Goal: Check status: Check status

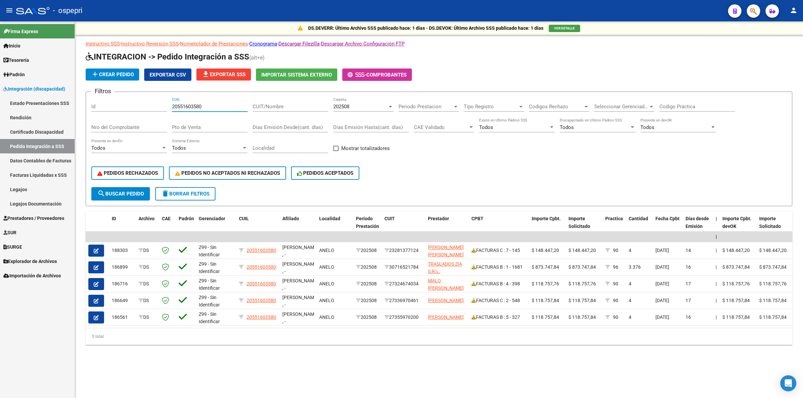
drag, startPoint x: 205, startPoint y: 103, endPoint x: 79, endPoint y: 103, distance: 125.4
click at [79, 103] on div "DS.DEVERR: Último Archivo SSS publicado hace: 1 días - DS.DEVOK: Último Archivo…" at bounding box center [439, 193] width 728 height 345
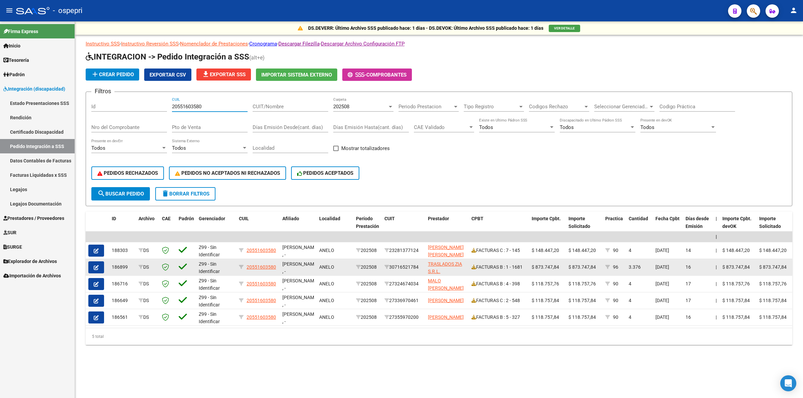
click at [476, 265] on div "FACTURAS B : 1 - 1681" at bounding box center [498, 268] width 55 height 8
click at [472, 265] on icon at bounding box center [473, 267] width 5 height 5
click at [100, 265] on button "button" at bounding box center [96, 268] width 16 height 12
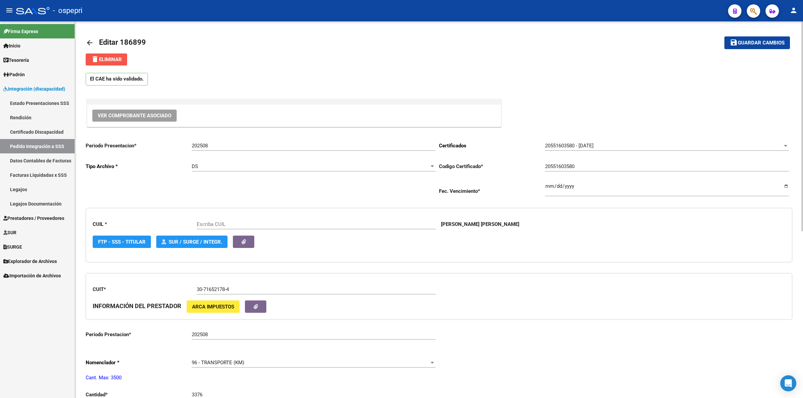
click at [119, 59] on span "delete Eliminar" at bounding box center [106, 60] width 31 height 6
type input "20551603580"
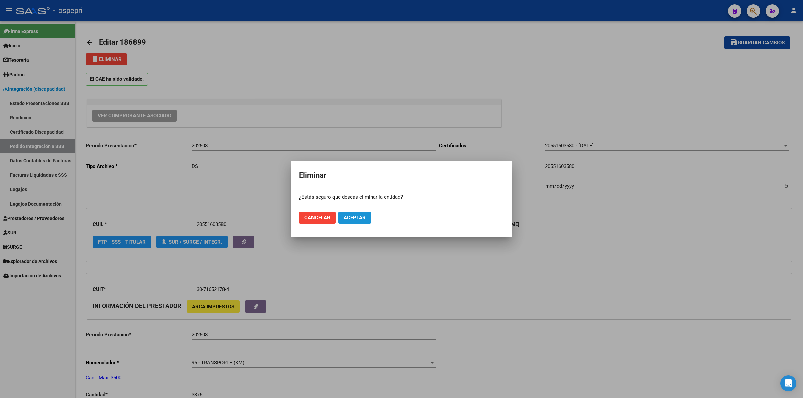
click at [352, 216] on span "Aceptar" at bounding box center [355, 218] width 22 height 6
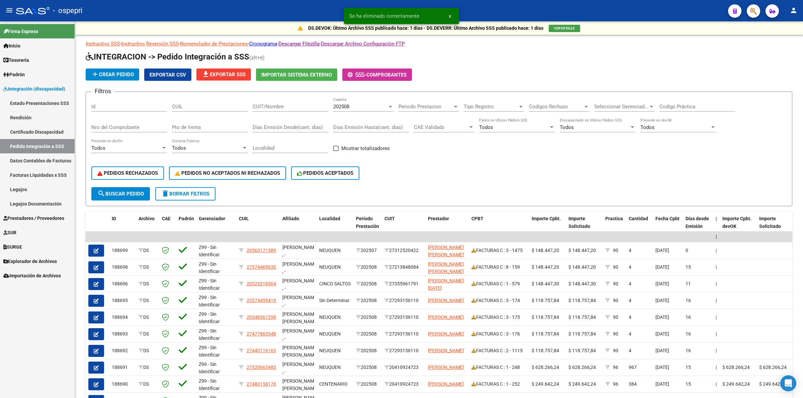
click at [19, 221] on link "Prestadores / Proveedores" at bounding box center [37, 218] width 75 height 14
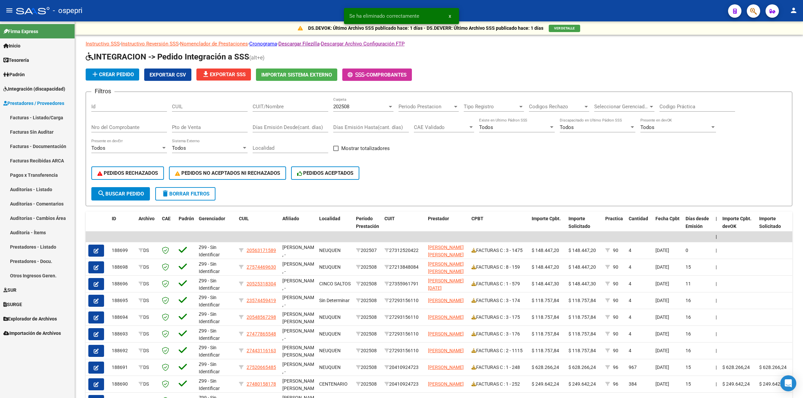
click at [23, 117] on link "Facturas - Listado/Carga" at bounding box center [37, 117] width 75 height 14
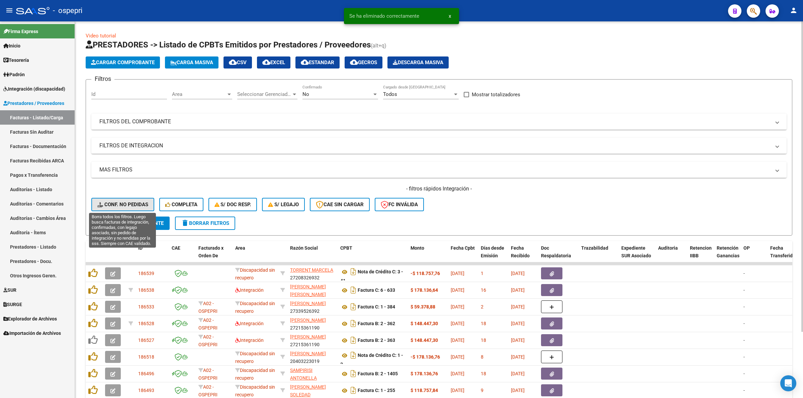
click at [138, 200] on button "Conf. no pedidas" at bounding box center [122, 204] width 63 height 13
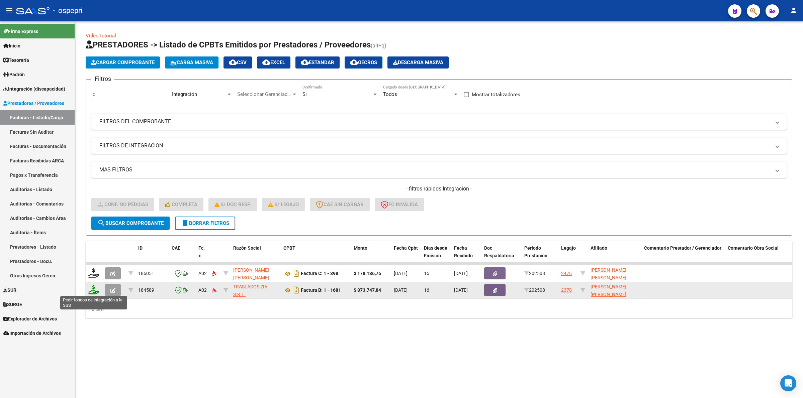
click at [93, 288] on icon at bounding box center [93, 289] width 11 height 9
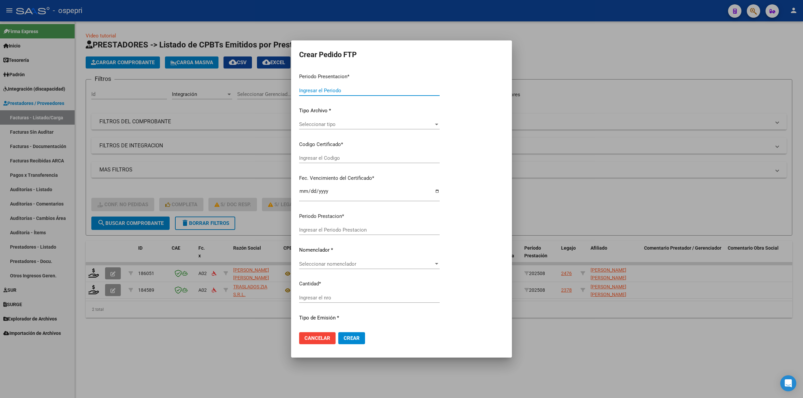
type input "202508"
type input "$ 873.747,84"
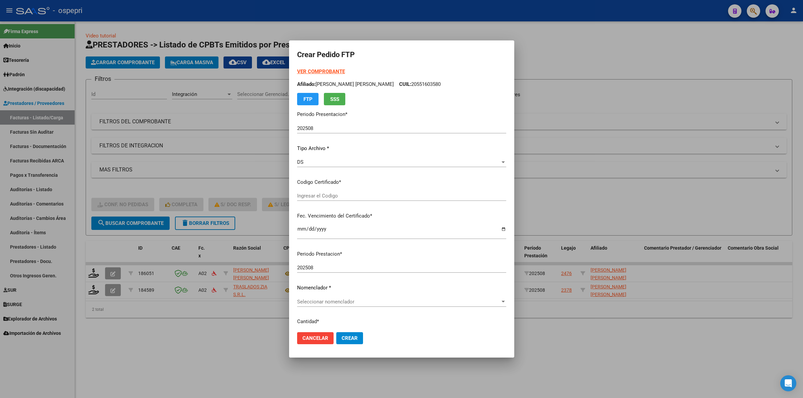
type input "20551603580"
type input "[DATE]"
click at [304, 184] on div "VER COMPROBANTE ARCA Padrón Afiliado: [PERSON_NAME] [PERSON_NAME] CUIL: 2055160…" at bounding box center [401, 157] width 209 height 178
click at [305, 197] on span "Seleccionar certificado" at bounding box center [398, 196] width 203 height 6
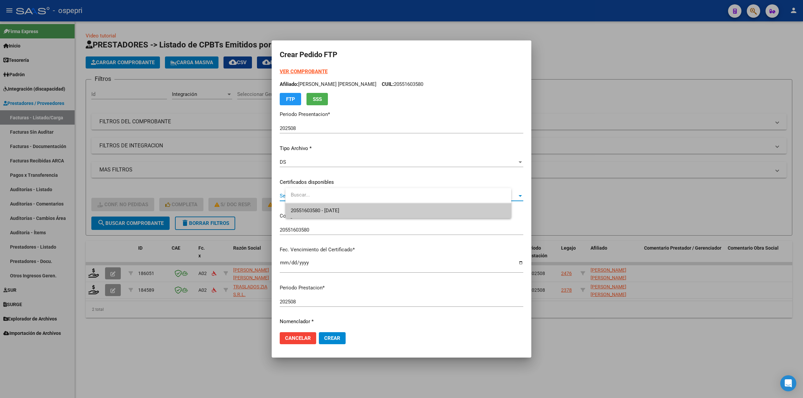
click at [307, 204] on span "20551603580 - [DATE]" at bounding box center [398, 210] width 215 height 15
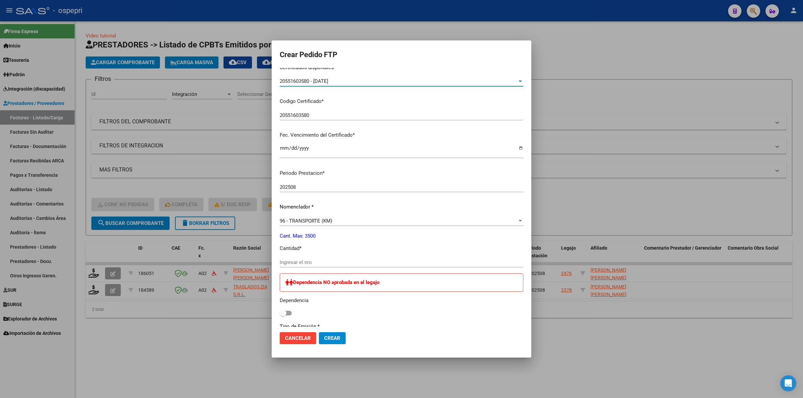
scroll to position [125, 0]
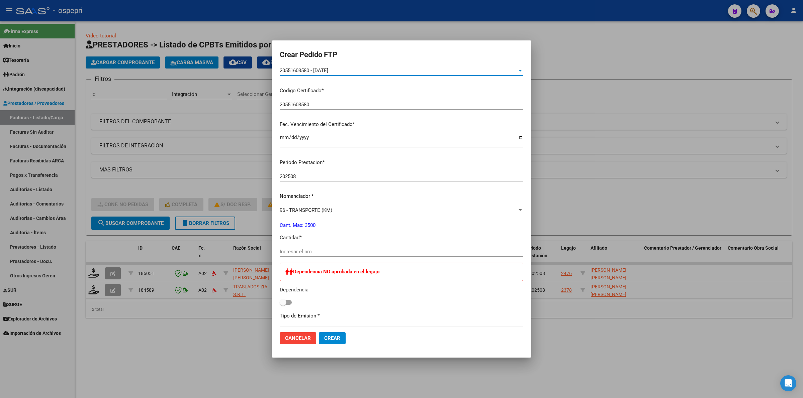
click at [308, 249] on input "Ingresar el nro" at bounding box center [402, 252] width 244 height 6
type input "1344"
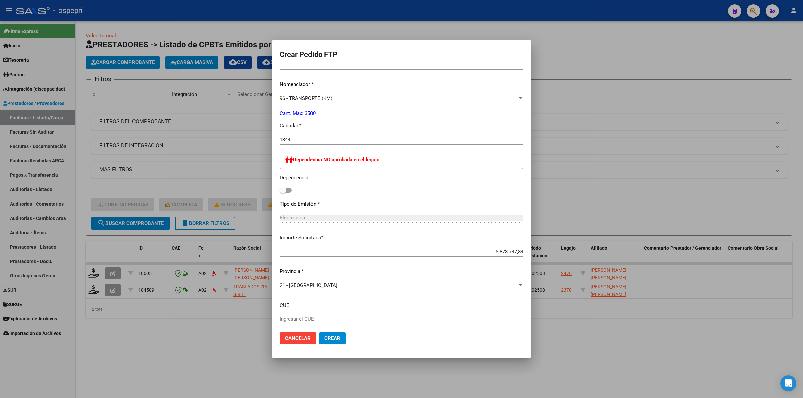
scroll to position [275, 0]
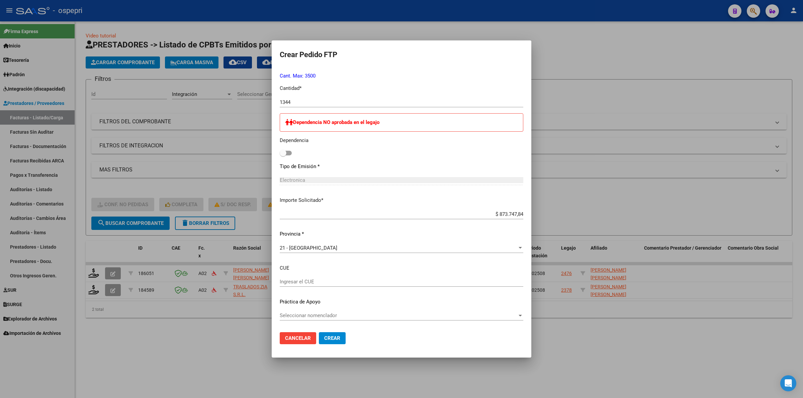
click at [334, 336] on span "Crear" at bounding box center [332, 339] width 16 height 6
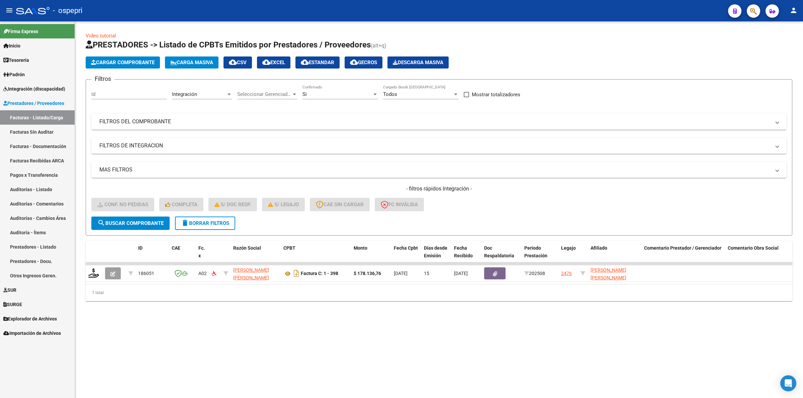
click at [211, 220] on span "delete Borrar Filtros" at bounding box center [205, 223] width 48 height 6
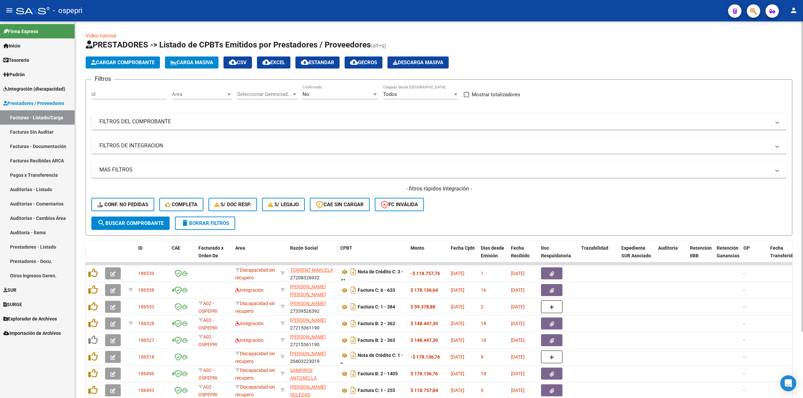
click at [131, 121] on mat-panel-title "FILTROS DEL COMPROBANTE" at bounding box center [434, 121] width 671 height 7
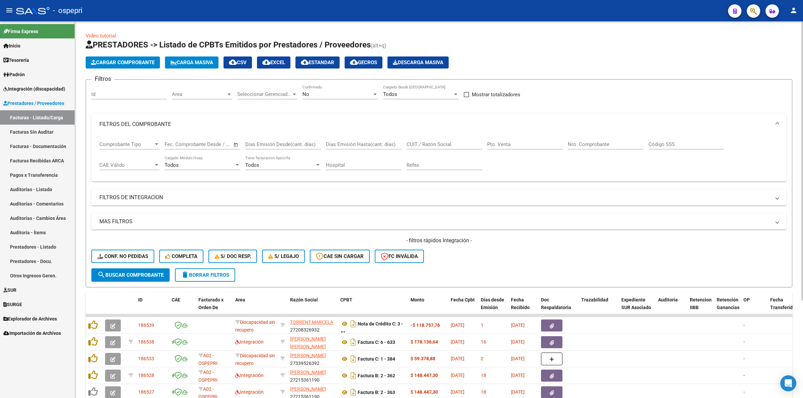
click at [444, 143] on input "CUIT / Razón Social" at bounding box center [444, 144] width 76 height 6
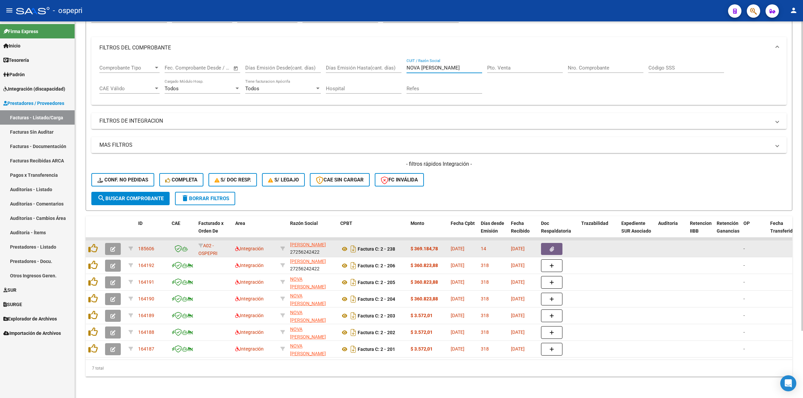
type input "NOVA [PERSON_NAME]"
click at [111, 243] on button "button" at bounding box center [113, 249] width 16 height 12
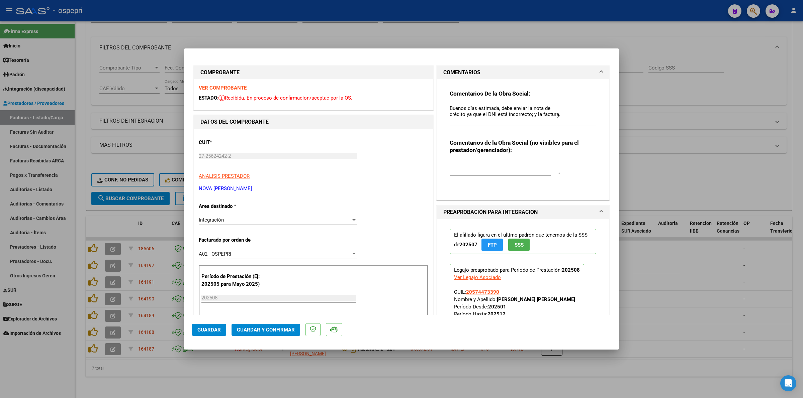
drag, startPoint x: 556, startPoint y: 111, endPoint x: 555, endPoint y: 114, distance: 3.4
click at [556, 113] on div "Comentarios De la Obra Social: Buenos días estimada, debe enviar la nota de cré…" at bounding box center [523, 111] width 147 height 43
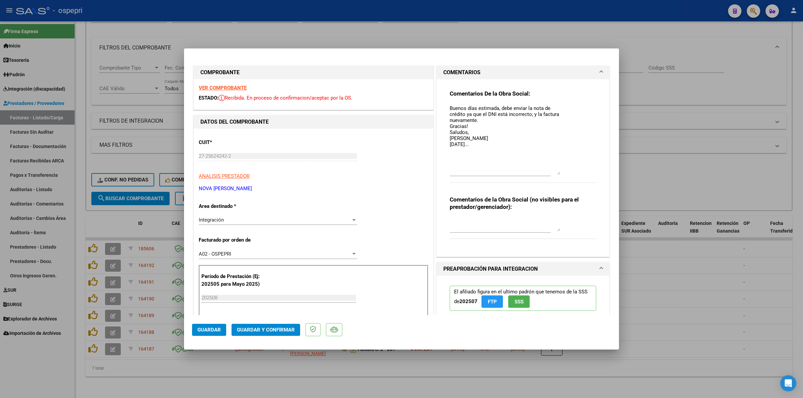
drag, startPoint x: 554, startPoint y: 114, endPoint x: 553, endPoint y: 171, distance: 56.9
click at [553, 171] on textarea "Buenos días estimada, debe enviar la nota de crédito ya que el DNI está incorre…" at bounding box center [505, 140] width 110 height 70
click at [242, 86] on strong "VER COMPROBANTE" at bounding box center [223, 88] width 48 height 6
type input "$ 0,00"
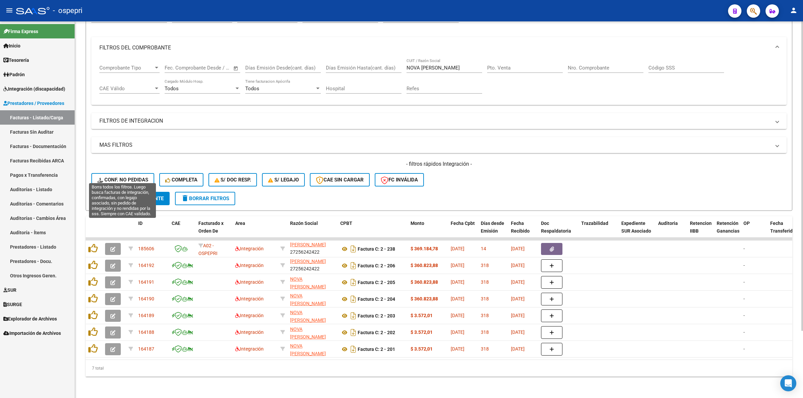
click at [137, 177] on span "Conf. no pedidas" at bounding box center [122, 180] width 51 height 6
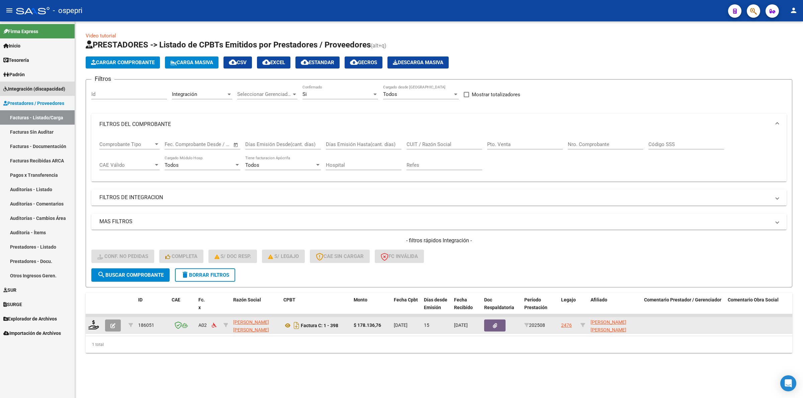
click at [39, 88] on span "Integración (discapacidad)" at bounding box center [34, 88] width 62 height 7
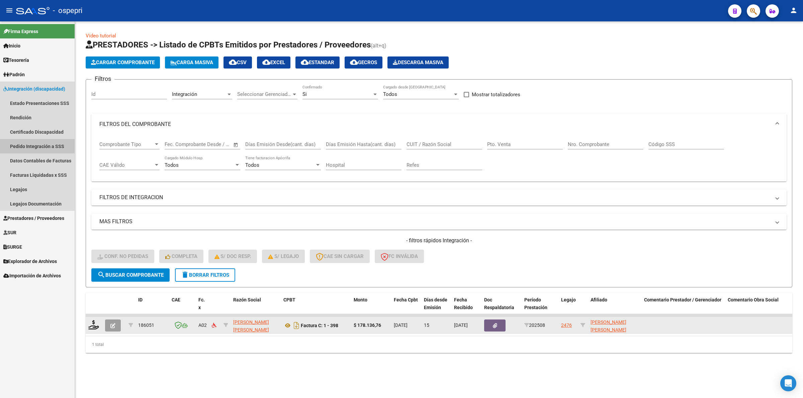
drag, startPoint x: 34, startPoint y: 145, endPoint x: 69, endPoint y: 147, distance: 34.5
click at [34, 144] on link "Pedido Integración a SSS" at bounding box center [37, 146] width 75 height 14
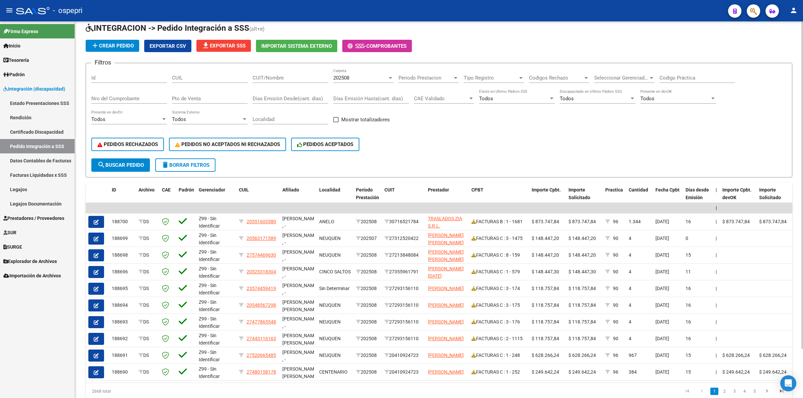
scroll to position [42, 0]
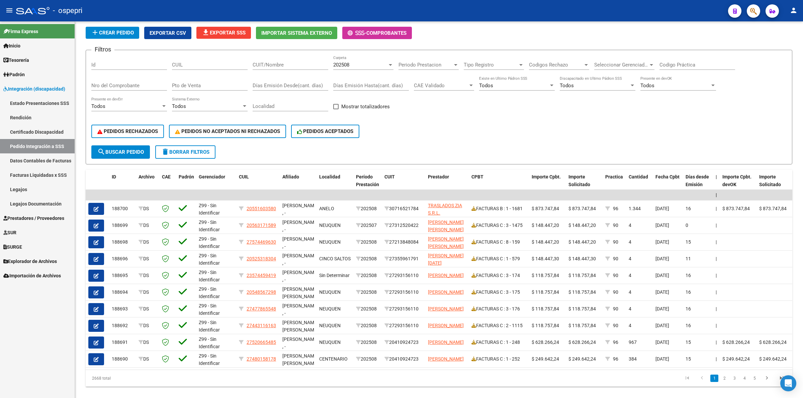
click at [44, 221] on span "Prestadores / Proveedores" at bounding box center [33, 218] width 61 height 7
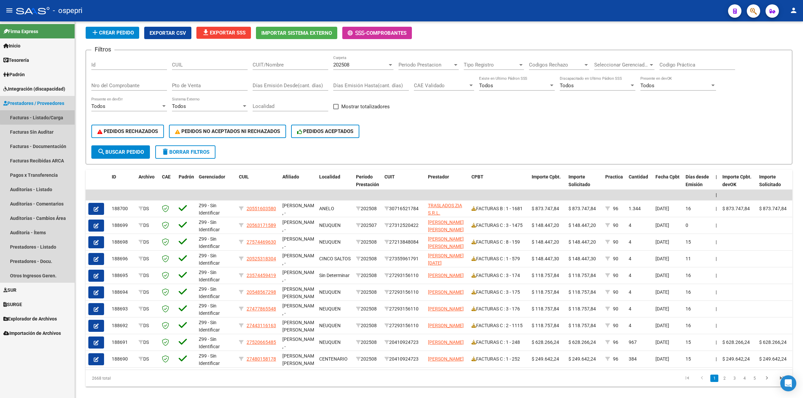
click at [60, 117] on link "Facturas - Listado/Carga" at bounding box center [37, 117] width 75 height 14
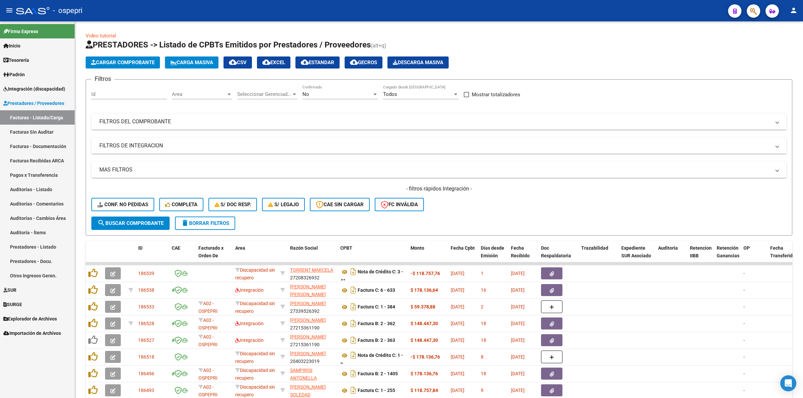
click at [17, 83] on link "Integración (discapacidad)" at bounding box center [37, 89] width 75 height 14
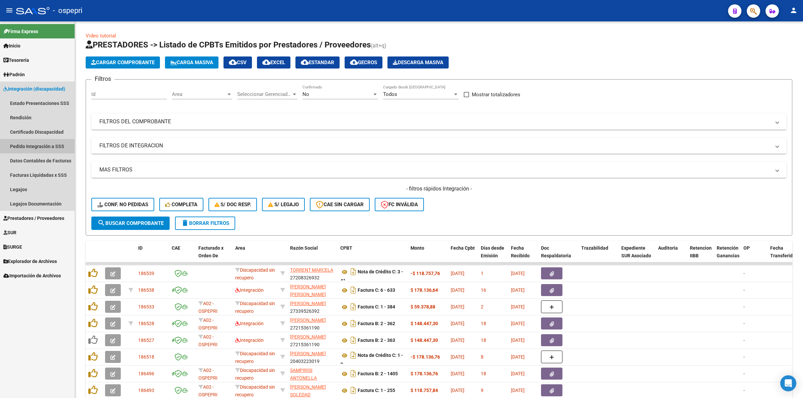
click at [46, 147] on link "Pedido Integración a SSS" at bounding box center [37, 146] width 75 height 14
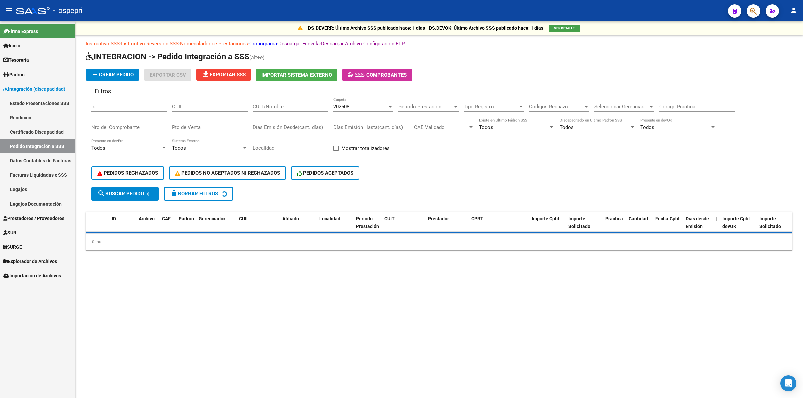
click at [267, 104] on input "CUIT/Nombre" at bounding box center [291, 107] width 76 height 6
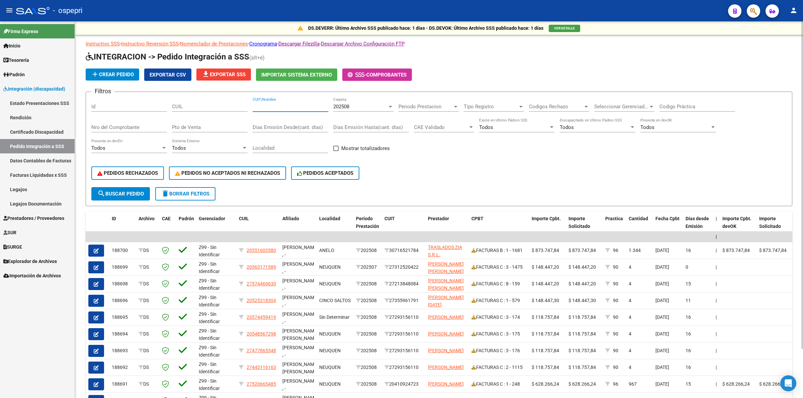
click at [206, 104] on input "CUIL" at bounding box center [210, 107] width 76 height 6
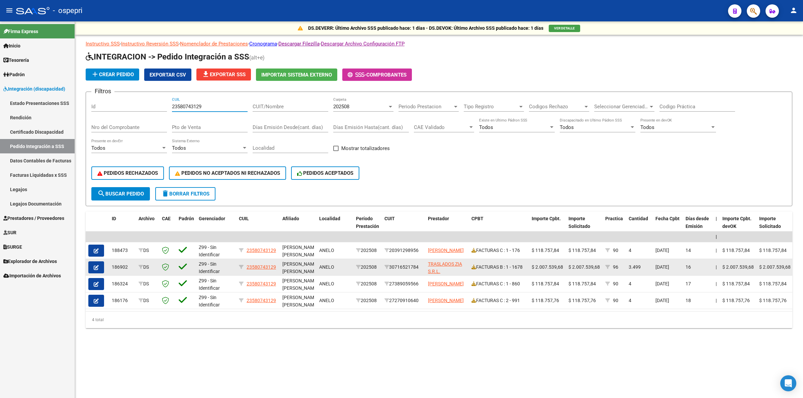
type input "23580743129"
click at [97, 265] on icon "button" at bounding box center [96, 267] width 5 height 5
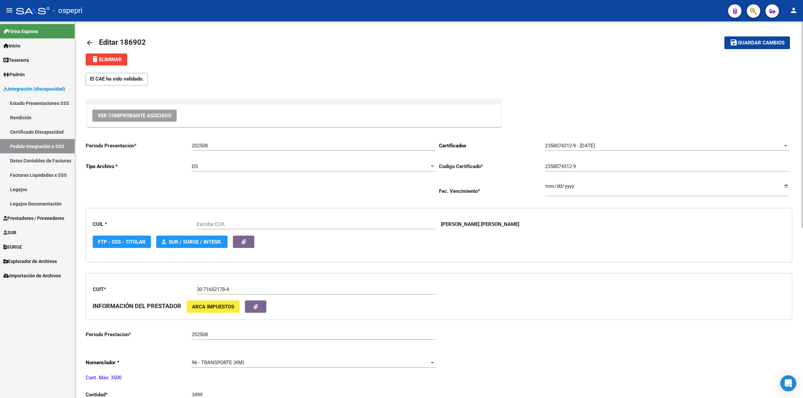
click at [117, 109] on div "Ver Comprobante Asociado" at bounding box center [293, 116] width 413 height 22
click at [120, 115] on span "Ver Comprobante Asociado" at bounding box center [135, 116] width 74 height 6
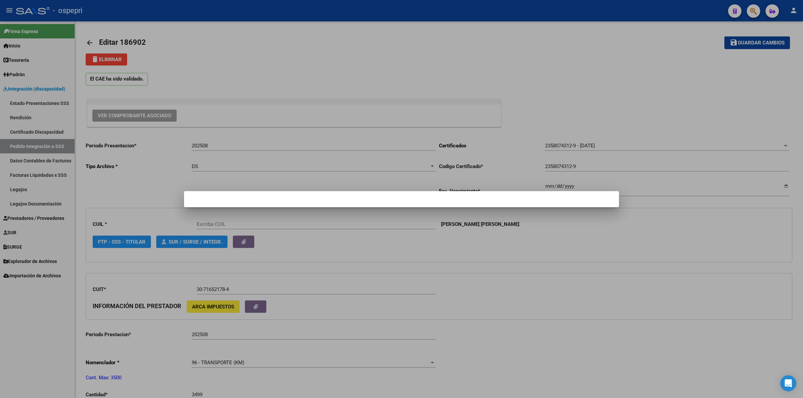
type input "23580743129"
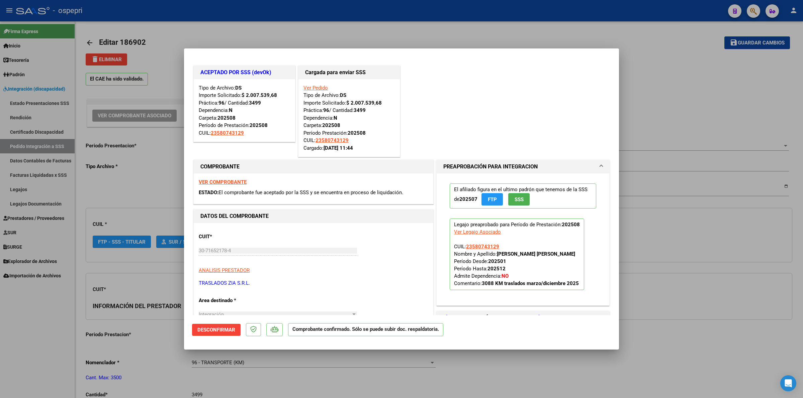
click at [211, 181] on strong "VER COMPROBANTE" at bounding box center [223, 182] width 48 height 6
click at [200, 327] on span "Desconfirmar" at bounding box center [216, 330] width 38 height 6
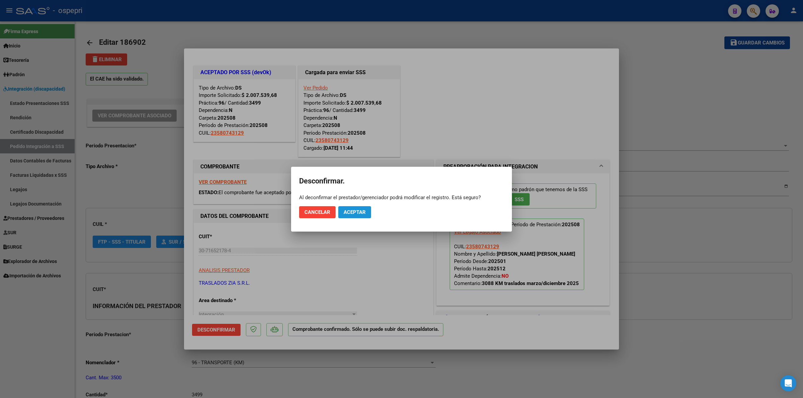
click at [362, 206] on button "Aceptar" at bounding box center [354, 212] width 33 height 12
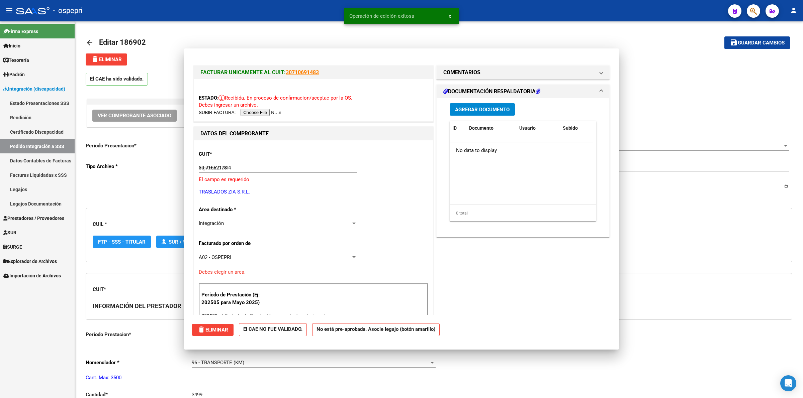
type input "$ 0,00"
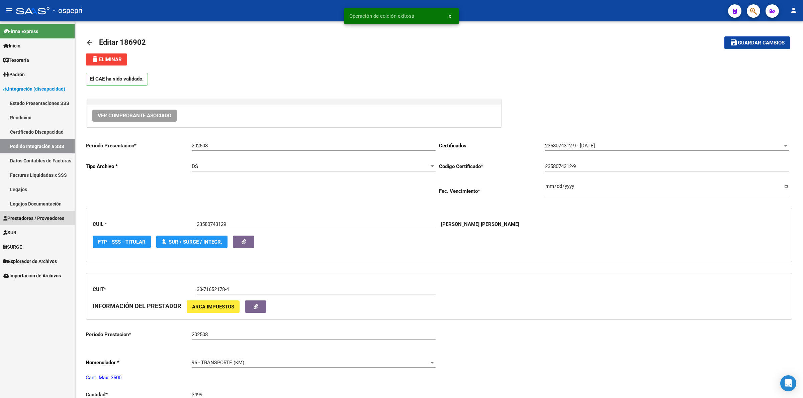
click at [36, 218] on span "Prestadores / Proveedores" at bounding box center [33, 218] width 61 height 7
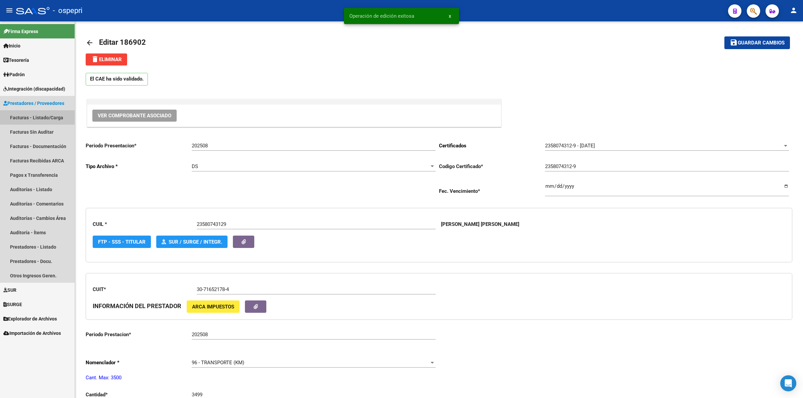
click at [45, 112] on link "Facturas - Listado/Carga" at bounding box center [37, 117] width 75 height 14
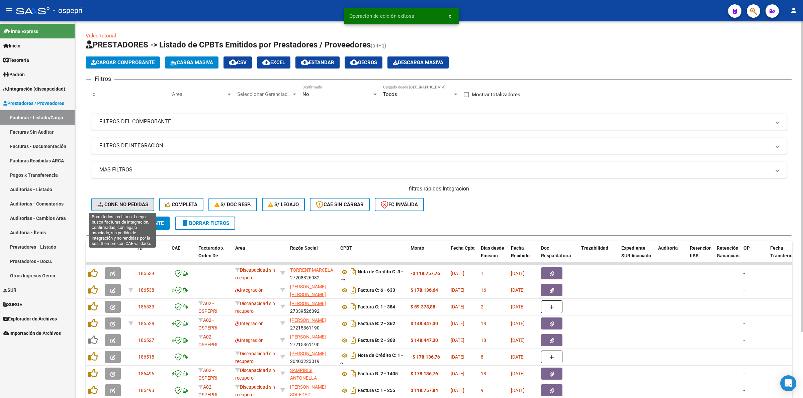
click at [124, 203] on span "Conf. no pedidas" at bounding box center [122, 205] width 51 height 6
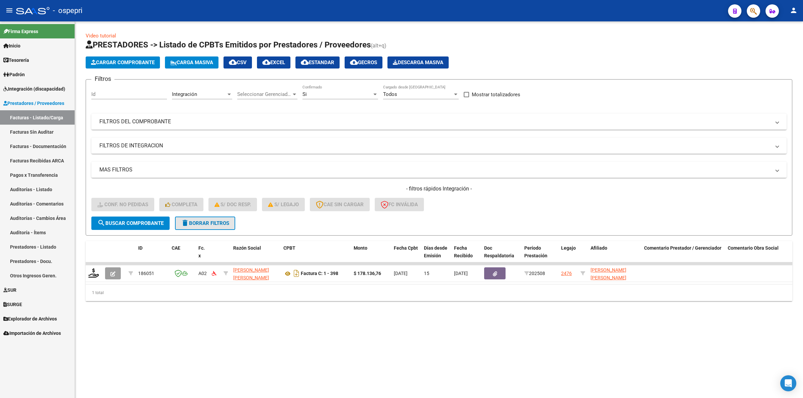
click at [217, 224] on span "delete Borrar Filtros" at bounding box center [205, 223] width 48 height 6
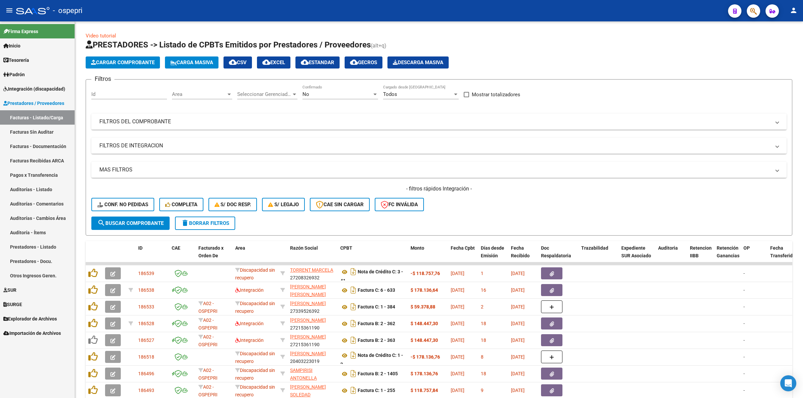
click at [35, 84] on link "Integración (discapacidad)" at bounding box center [37, 89] width 75 height 14
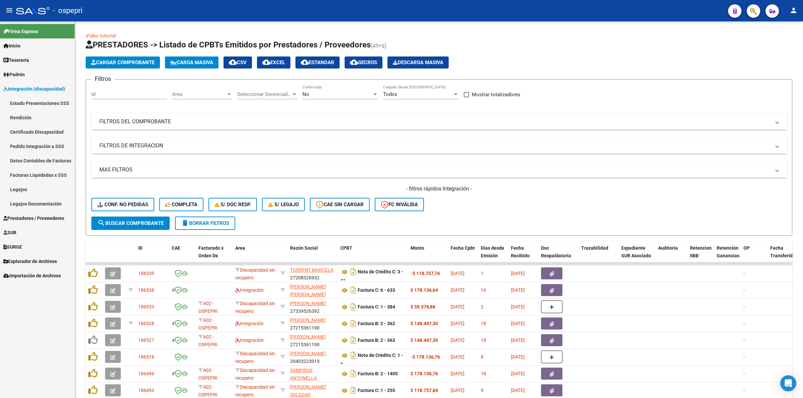
click at [47, 151] on link "Pedido Integración a SSS" at bounding box center [37, 146] width 75 height 14
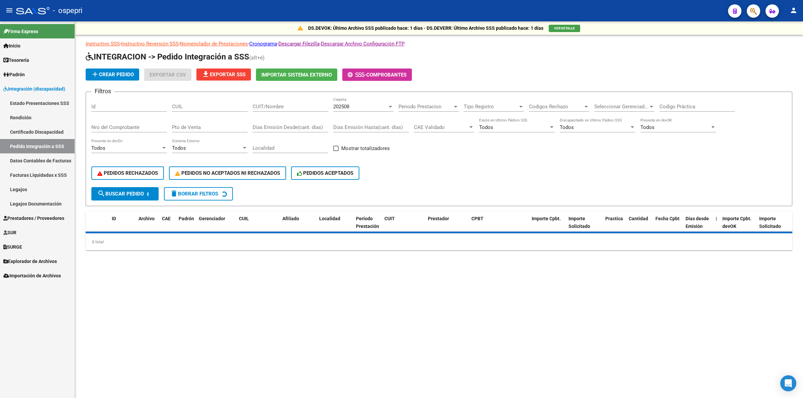
click at [189, 110] on div "CUIL" at bounding box center [210, 104] width 76 height 14
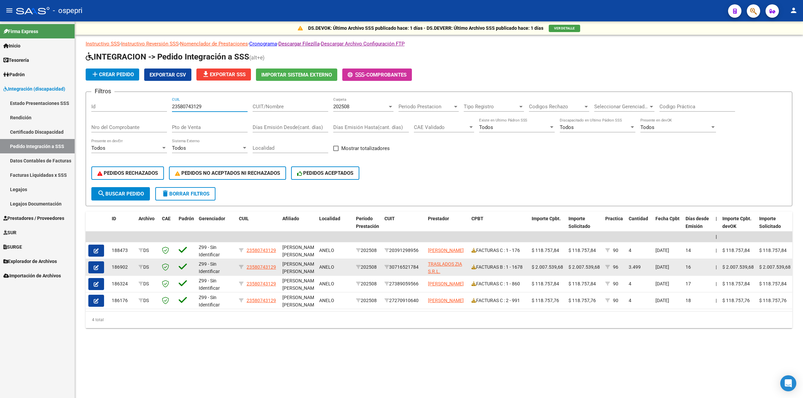
type input "23580743129"
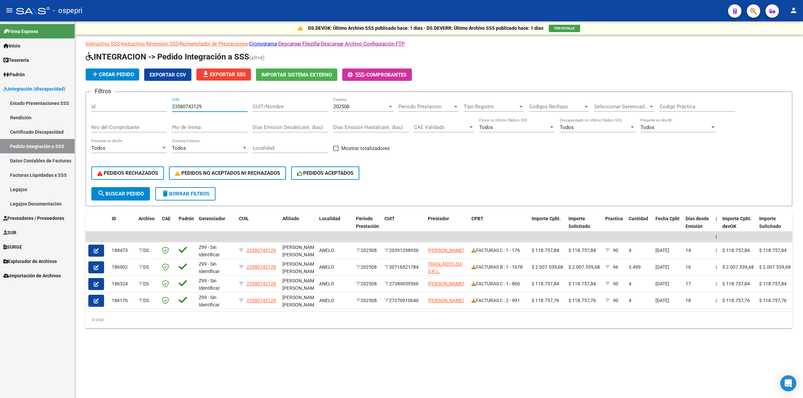
drag, startPoint x: 97, startPoint y: 265, endPoint x: 95, endPoint y: 253, distance: 11.5
click at [97, 265] on icon "button" at bounding box center [96, 267] width 5 height 5
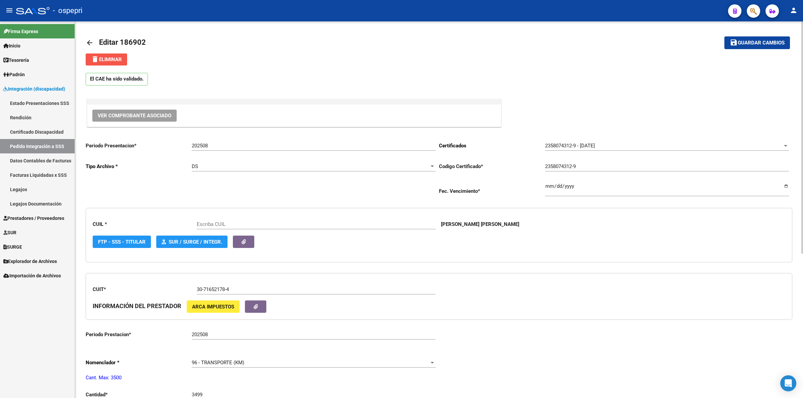
click at [108, 61] on span "delete Eliminar" at bounding box center [106, 60] width 31 height 6
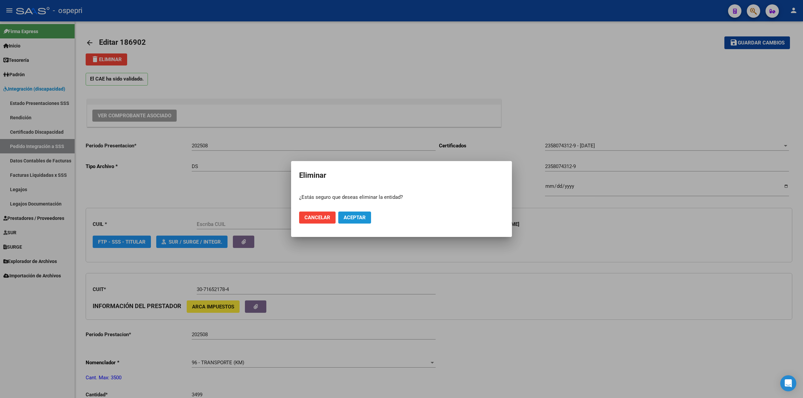
click at [360, 216] on span "Aceptar" at bounding box center [355, 218] width 22 height 6
type input "23580743129"
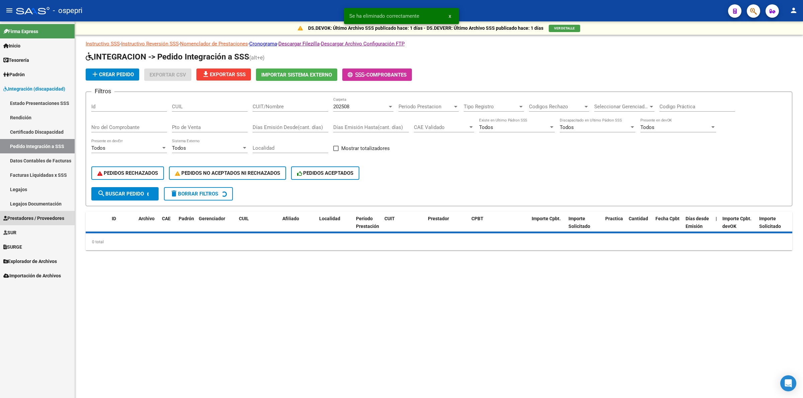
click at [28, 216] on span "Prestadores / Proveedores" at bounding box center [33, 218] width 61 height 7
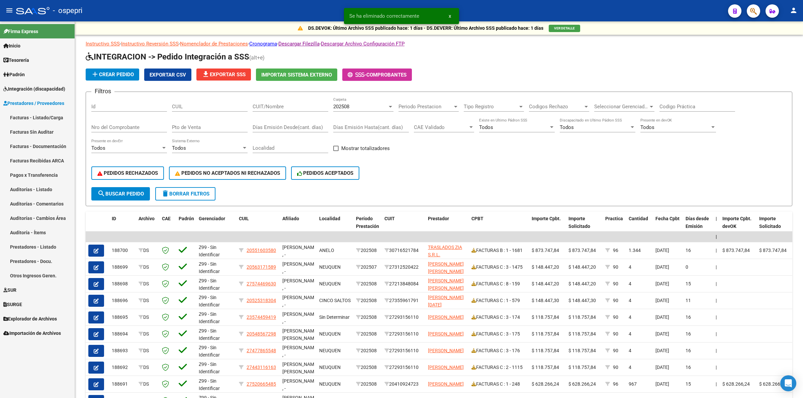
click at [35, 119] on link "Facturas - Listado/Carga" at bounding box center [37, 117] width 75 height 14
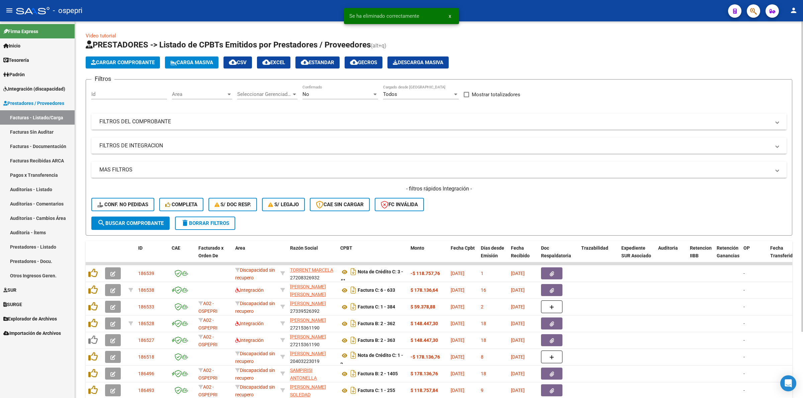
click at [147, 118] on mat-panel-title "FILTROS DEL COMPROBANTE" at bounding box center [434, 121] width 671 height 7
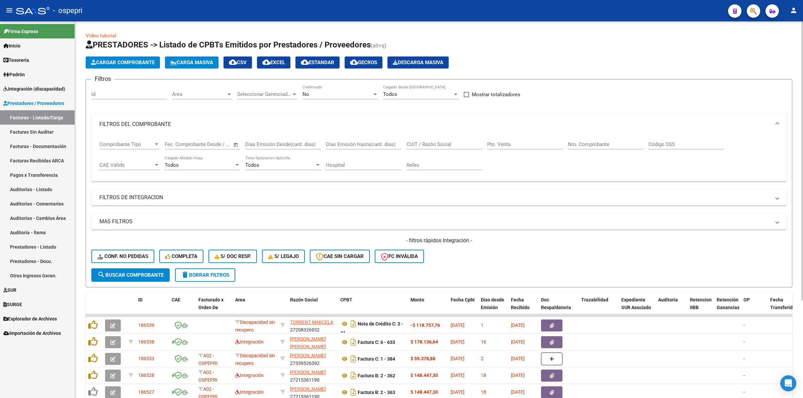
click at [416, 142] on input "CUIT / Razón Social" at bounding box center [444, 144] width 76 height 6
type input "23580743129"
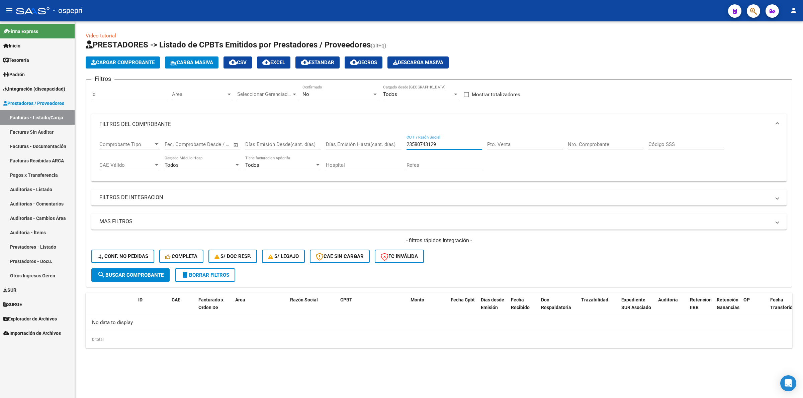
drag, startPoint x: 455, startPoint y: 146, endPoint x: 378, endPoint y: 146, distance: 76.6
click at [378, 146] on div "Comprobante Tipo Comprobante Tipo Fecha inicio – Fecha fin Fec. Comprobante Des…" at bounding box center [438, 155] width 679 height 41
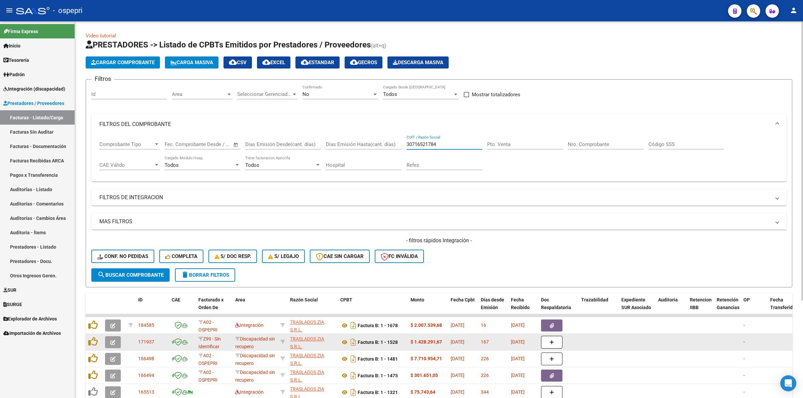
scroll to position [1, 0]
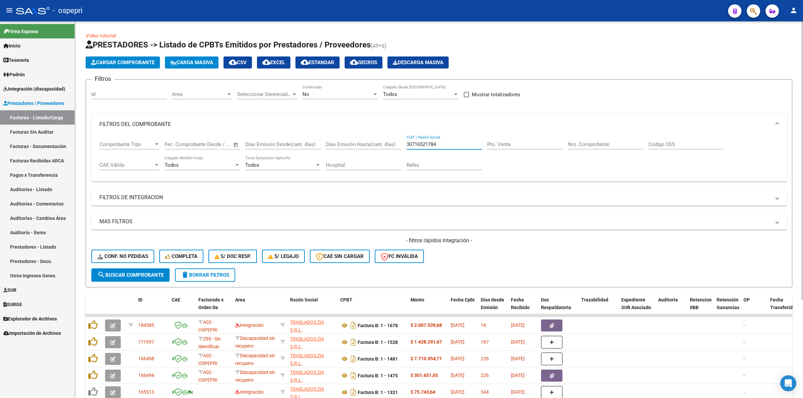
type input "30716521784"
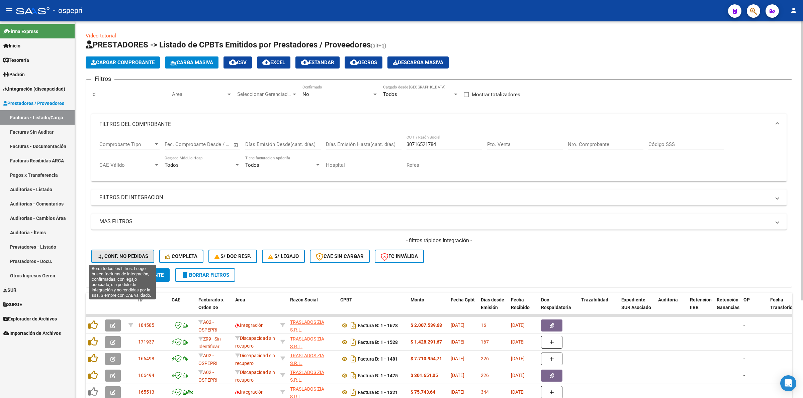
click at [127, 254] on span "Conf. no pedidas" at bounding box center [122, 257] width 51 height 6
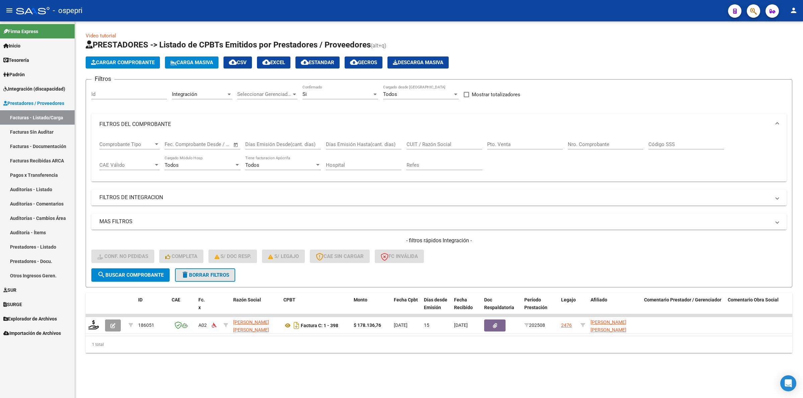
click at [196, 269] on button "delete Borrar Filtros" at bounding box center [205, 275] width 60 height 13
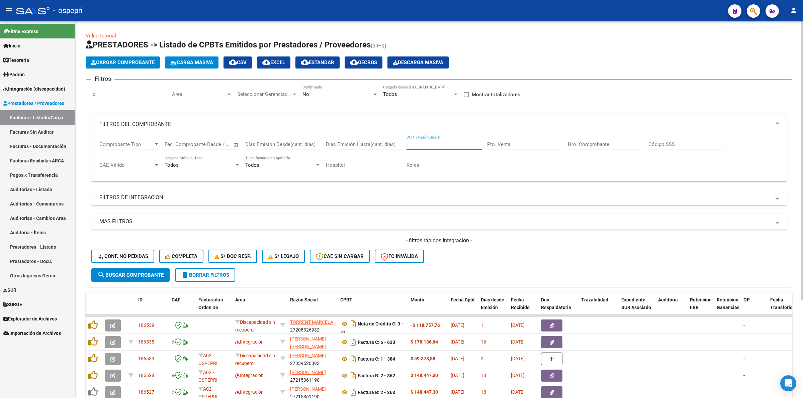
click at [413, 146] on input "CUIT / Razón Social" at bounding box center [444, 144] width 76 height 6
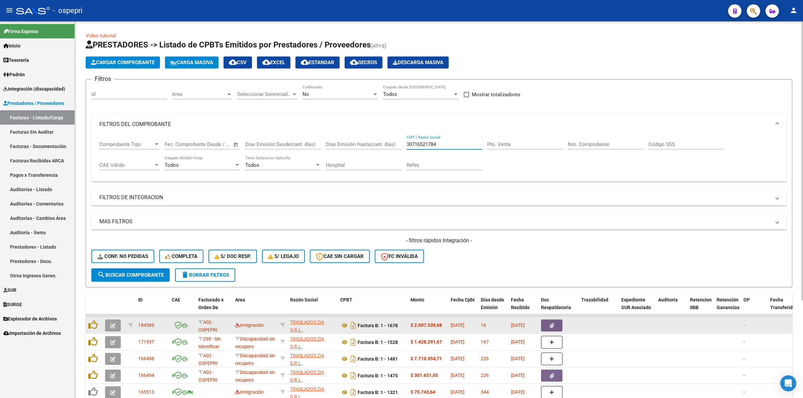
type input "30716521784"
click at [114, 323] on icon "button" at bounding box center [112, 325] width 5 height 5
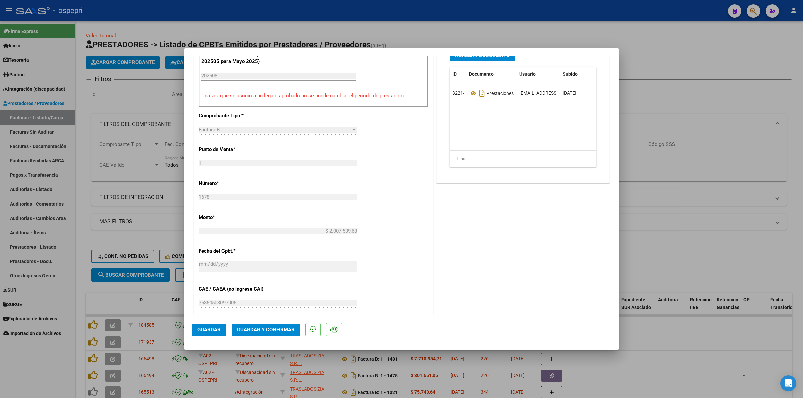
scroll to position [293, 0]
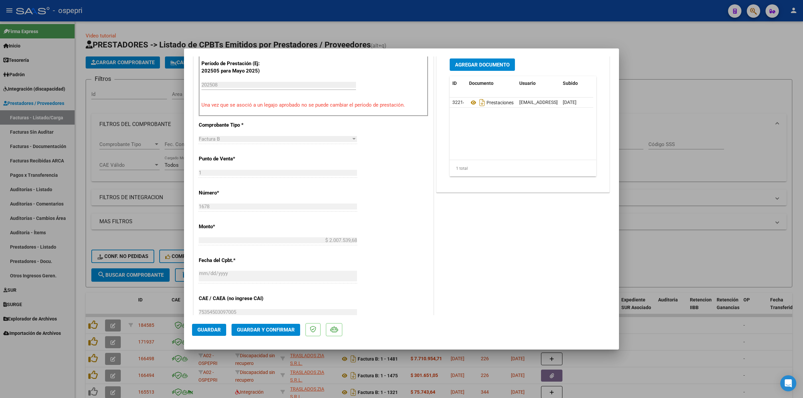
click at [275, 330] on span "Guardar y Confirmar" at bounding box center [266, 330] width 58 height 6
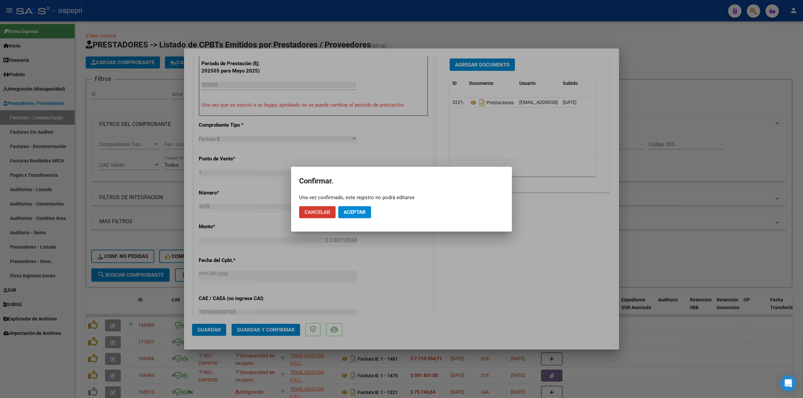
click at [351, 207] on button "Aceptar" at bounding box center [354, 212] width 33 height 12
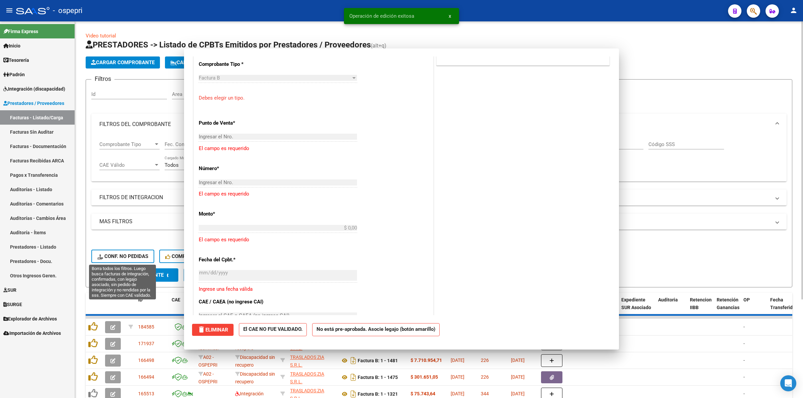
scroll to position [0, 0]
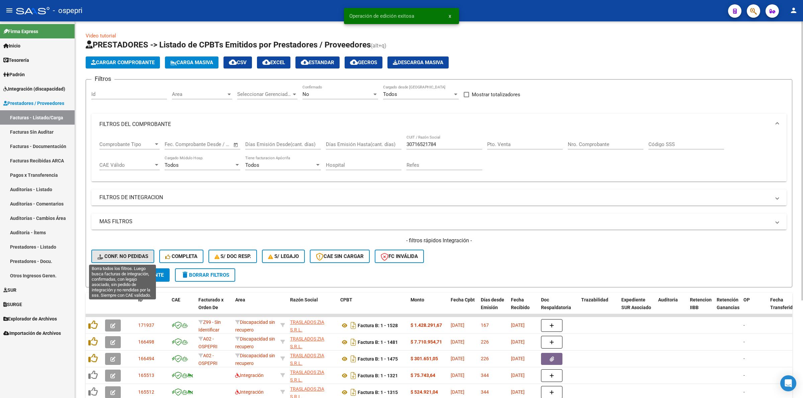
click at [126, 258] on span "Conf. no pedidas" at bounding box center [122, 257] width 51 height 6
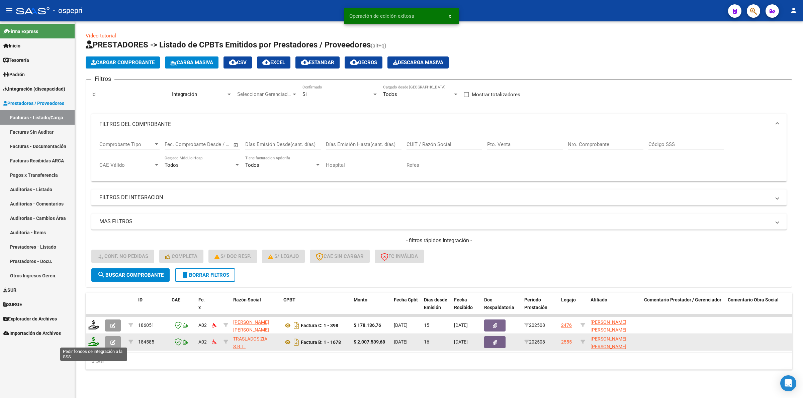
click at [91, 342] on icon at bounding box center [93, 341] width 11 height 9
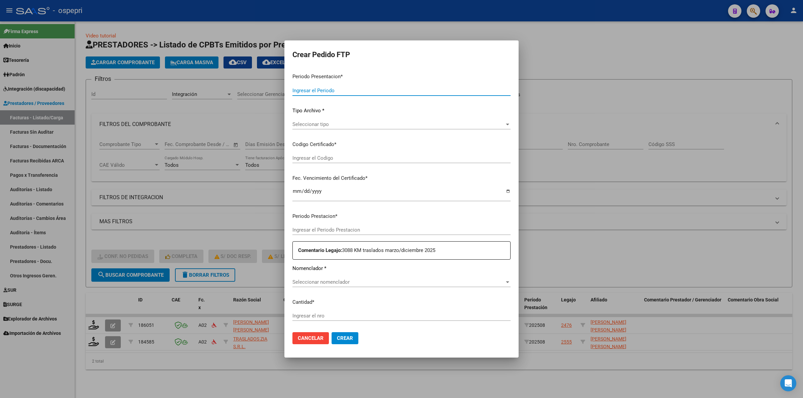
type input "202508"
type input "$ 2.007.539,68"
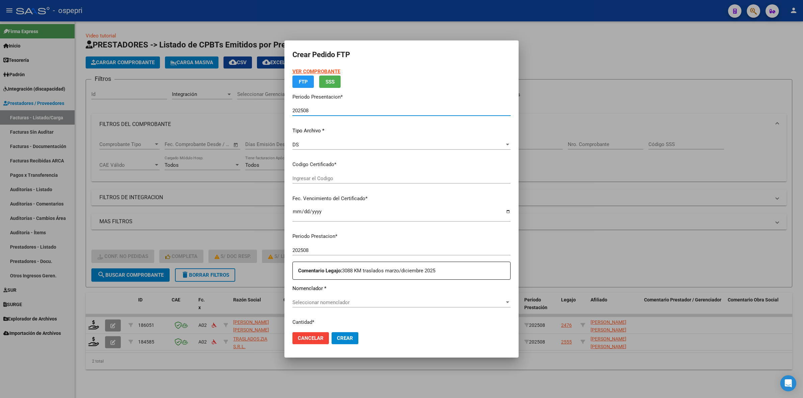
type input "2358074312-9"
type input "[DATE]"
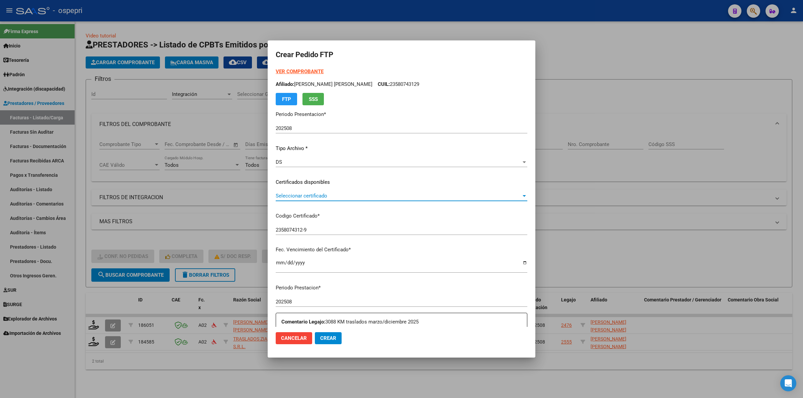
click at [288, 197] on span "Seleccionar certificado" at bounding box center [399, 196] width 246 height 6
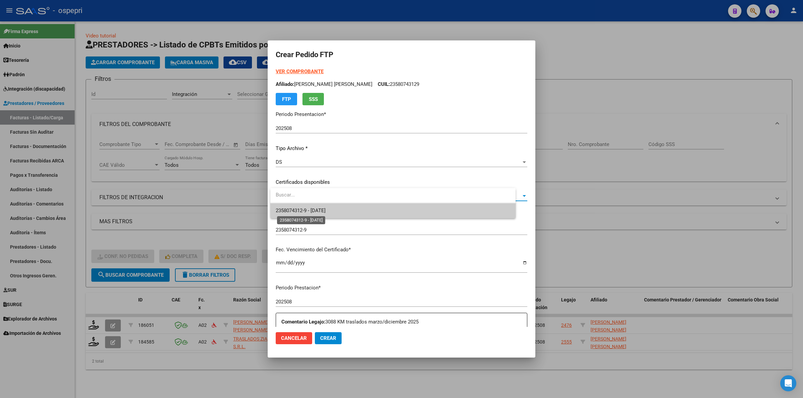
click at [290, 208] on span "2358074312-9 - [DATE]" at bounding box center [301, 211] width 50 height 6
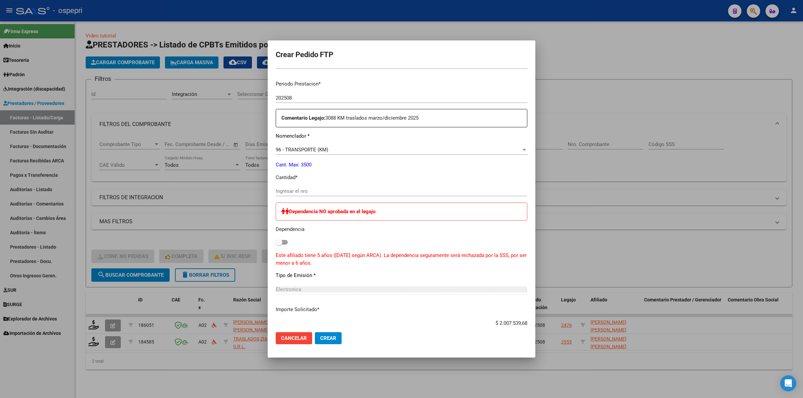
scroll to position [209, 0]
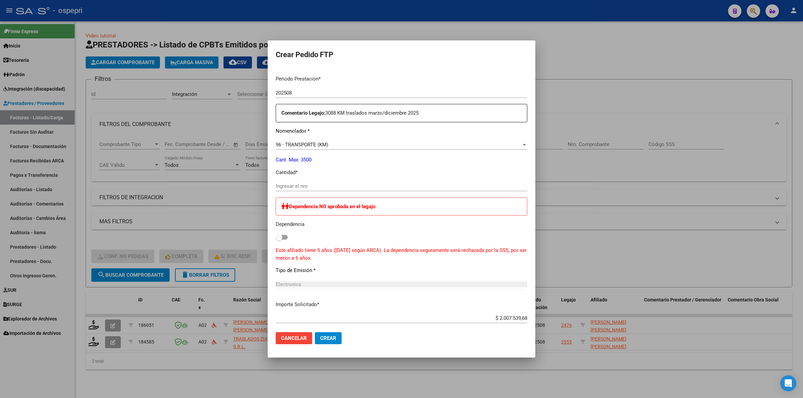
click at [290, 188] on input "Ingresar el nro" at bounding box center [402, 186] width 252 height 6
click at [348, 185] on input "Ingresar el nro" at bounding box center [402, 186] width 252 height 6
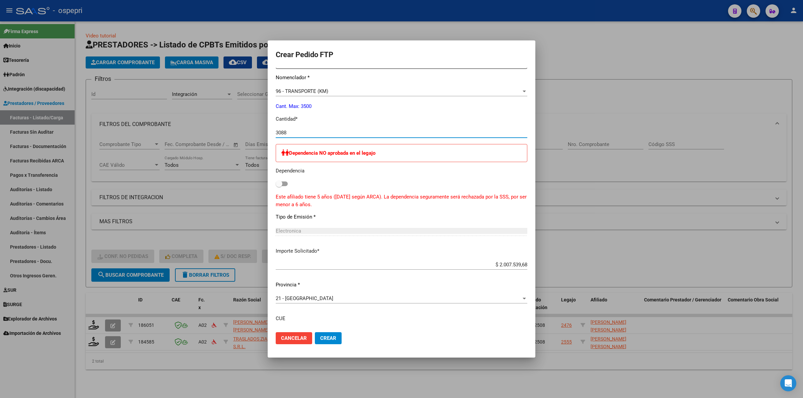
scroll to position [313, 0]
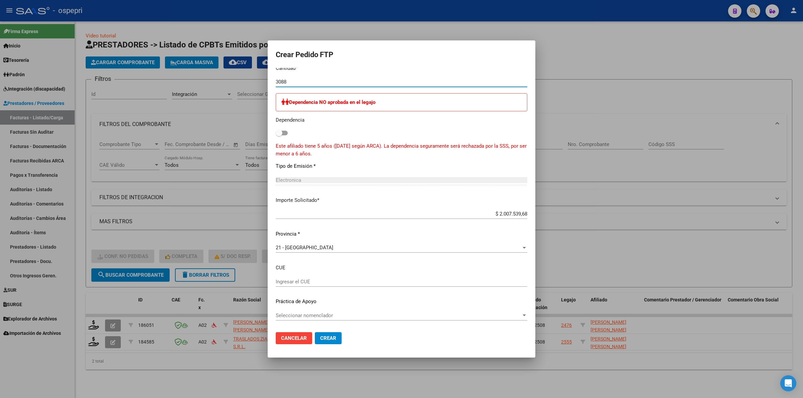
type input "3088"
click at [330, 336] on span "Crear" at bounding box center [328, 339] width 16 height 6
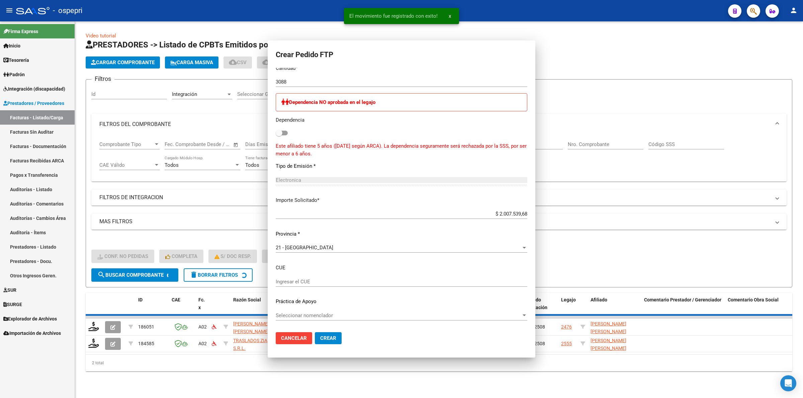
scroll to position [0, 0]
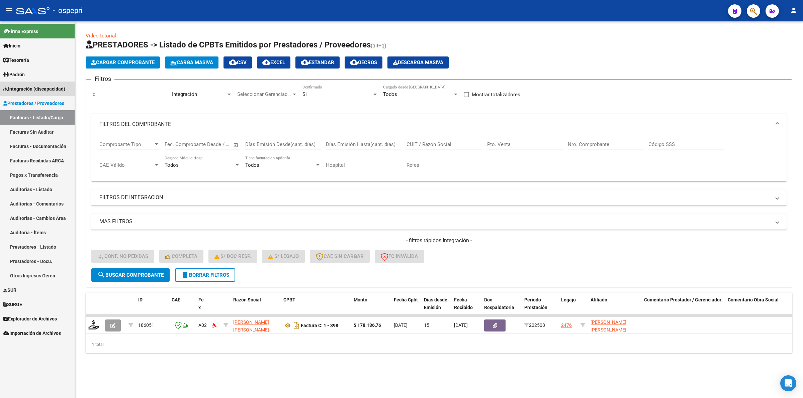
click at [62, 87] on span "Integración (discapacidad)" at bounding box center [34, 88] width 62 height 7
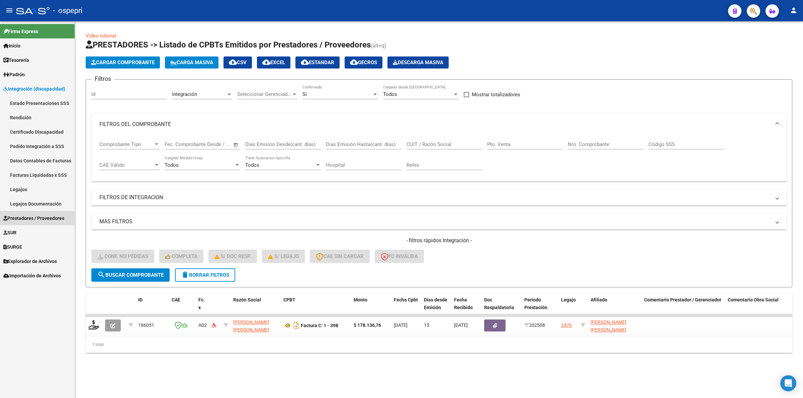
drag, startPoint x: 56, startPoint y: 223, endPoint x: 56, endPoint y: 219, distance: 4.0
click at [56, 222] on link "Prestadores / Proveedores" at bounding box center [37, 218] width 75 height 14
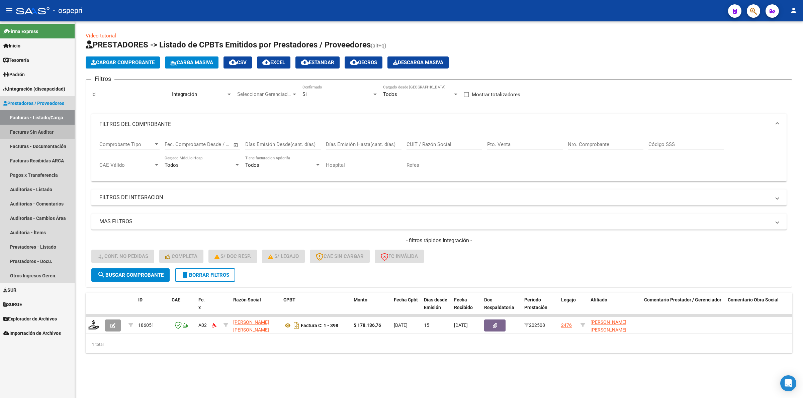
click at [58, 133] on link "Facturas Sin Auditar" at bounding box center [37, 132] width 75 height 14
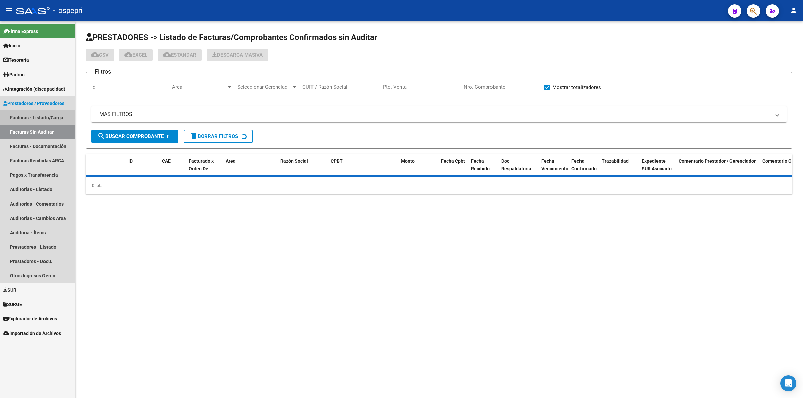
click at [58, 117] on link "Facturas - Listado/Carga" at bounding box center [37, 117] width 75 height 14
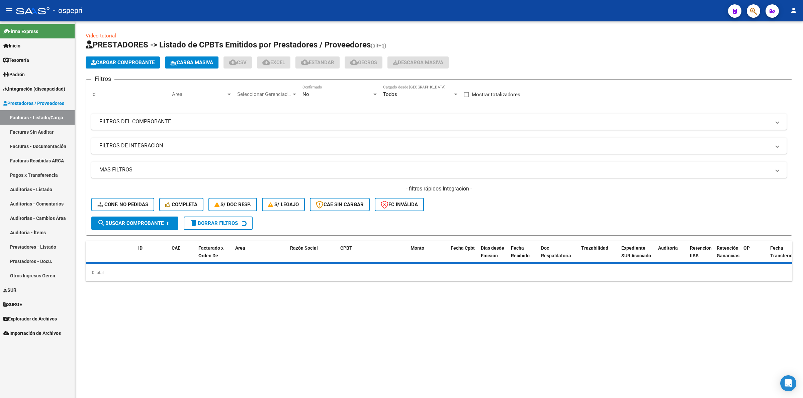
drag, startPoint x: 166, startPoint y: 120, endPoint x: 398, endPoint y: 137, distance: 233.5
click at [166, 120] on mat-panel-title "FILTROS DEL COMPROBANTE" at bounding box center [434, 121] width 671 height 7
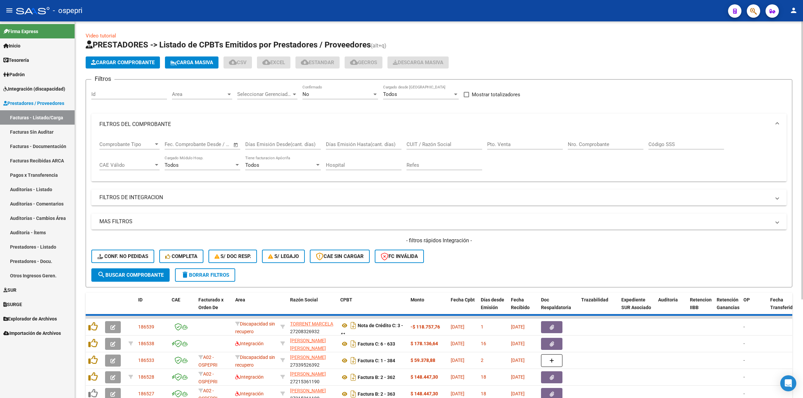
click at [420, 145] on input "CUIT / Razón Social" at bounding box center [444, 144] width 76 height 6
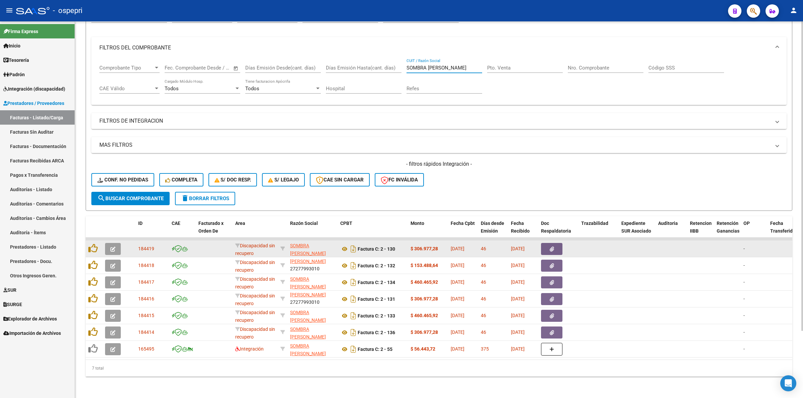
type input "SOMBRA [PERSON_NAME]"
click at [111, 247] on icon "button" at bounding box center [112, 249] width 5 height 5
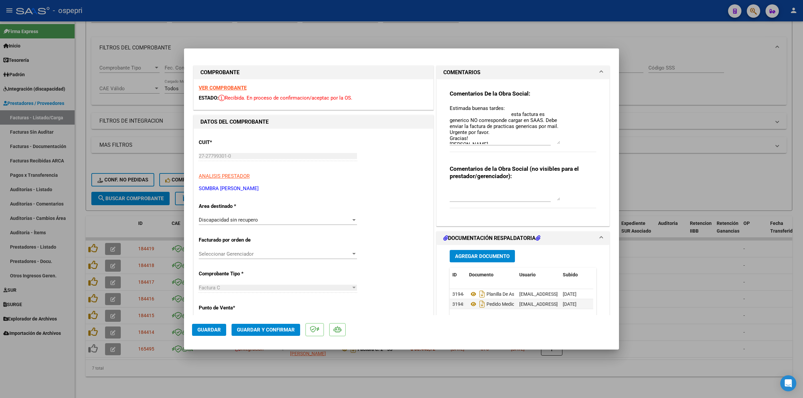
drag, startPoint x: 554, startPoint y: 115, endPoint x: 556, endPoint y: 141, distance: 26.1
click at [556, 141] on textarea "Estimada buenas tardes: esta factura es generico NO corresponde cargar en SAAS.…" at bounding box center [505, 124] width 110 height 39
click at [239, 88] on strong "VER COMPROBANTE" at bounding box center [223, 88] width 48 height 6
type input "$ 0,00"
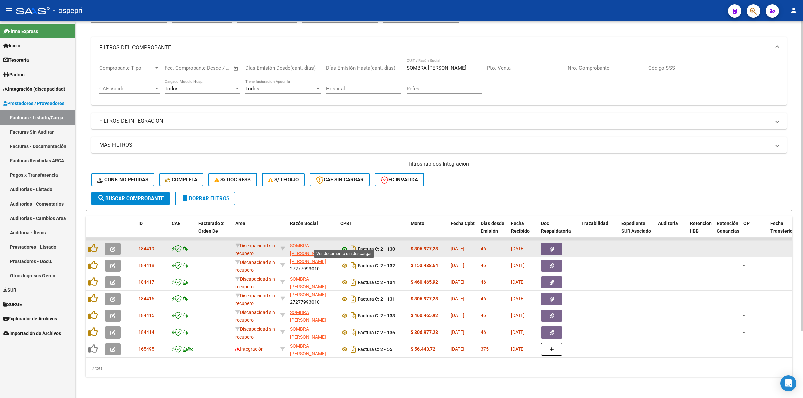
click at [343, 245] on icon at bounding box center [344, 249] width 9 height 8
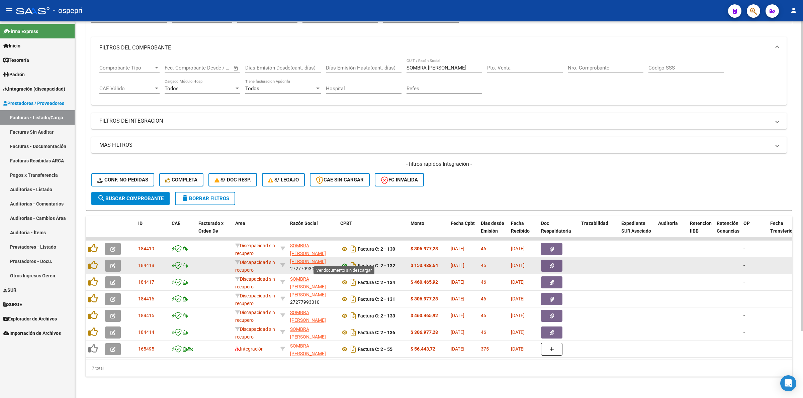
click at [344, 262] on icon at bounding box center [344, 266] width 9 height 8
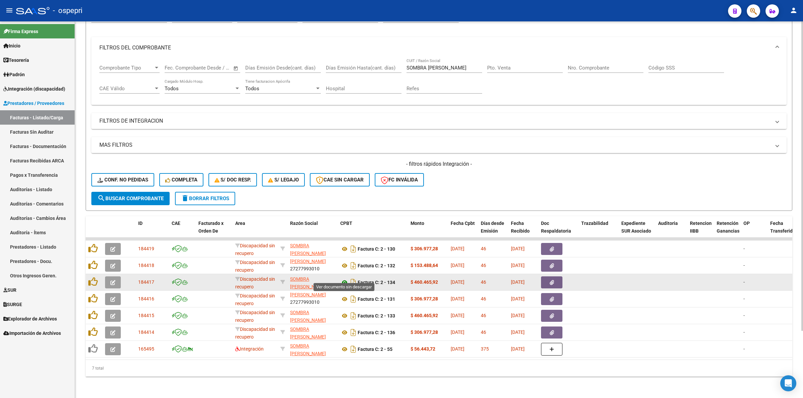
click at [342, 279] on icon at bounding box center [344, 283] width 9 height 8
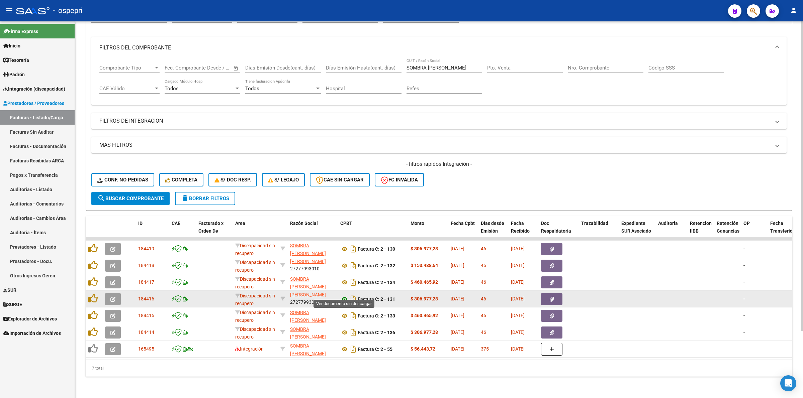
click at [345, 295] on icon at bounding box center [344, 299] width 9 height 8
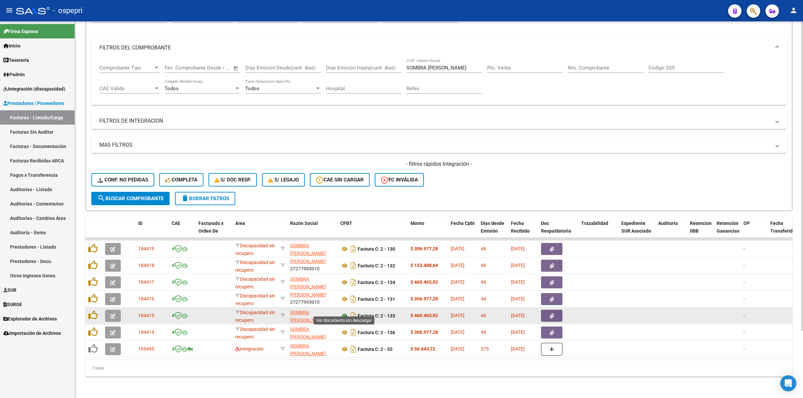
click at [346, 312] on icon at bounding box center [344, 316] width 9 height 8
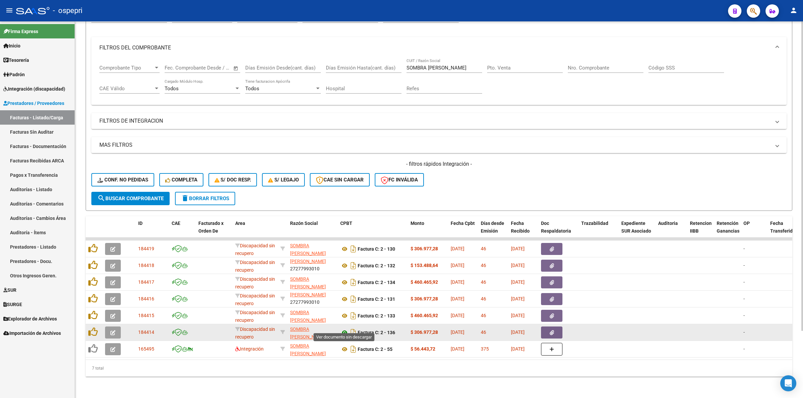
click at [342, 329] on icon at bounding box center [344, 333] width 9 height 8
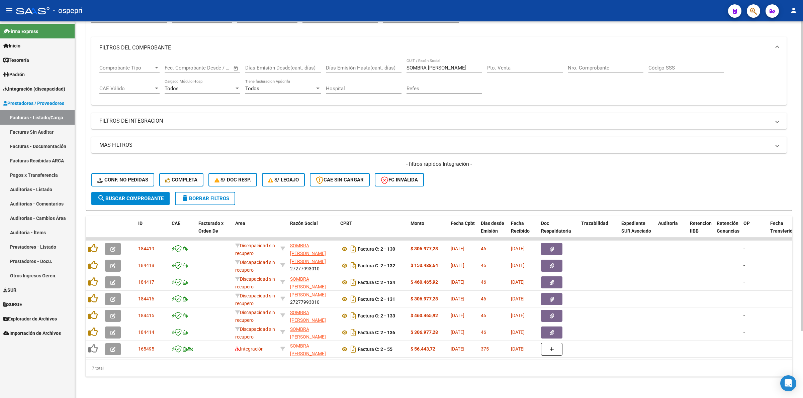
scroll to position [0, 0]
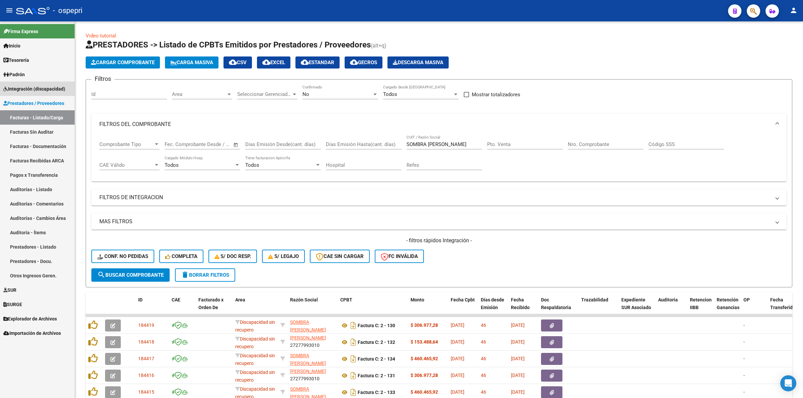
click at [32, 89] on span "Integración (discapacidad)" at bounding box center [34, 88] width 62 height 7
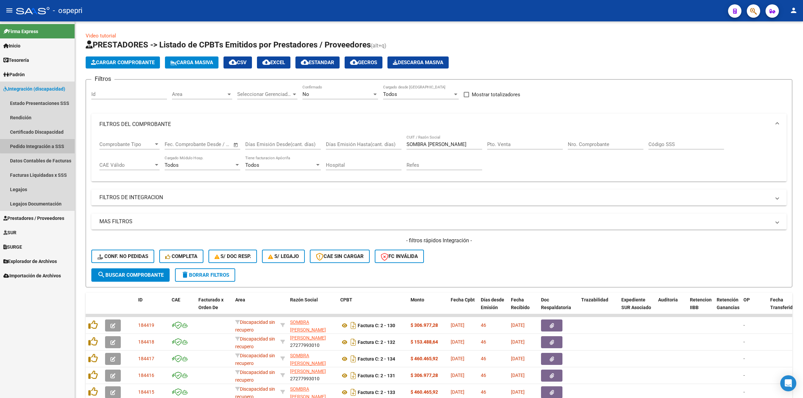
drag, startPoint x: 40, startPoint y: 146, endPoint x: 44, endPoint y: 147, distance: 4.3
click at [40, 145] on link "Pedido Integración a SSS" at bounding box center [37, 146] width 75 height 14
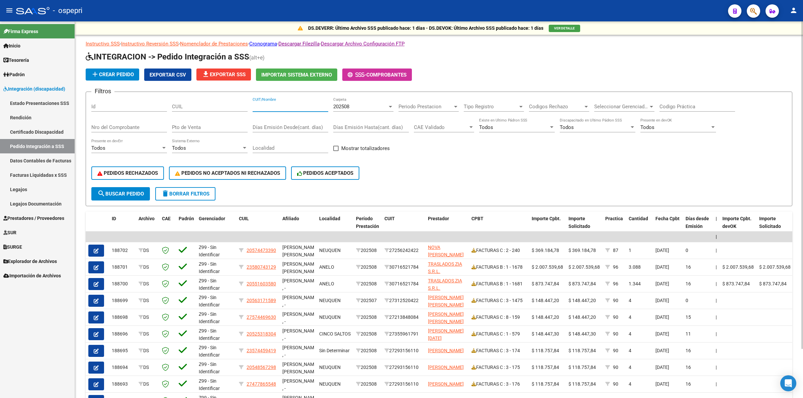
click at [268, 106] on input "CUIT/Nombre" at bounding box center [291, 107] width 76 height 6
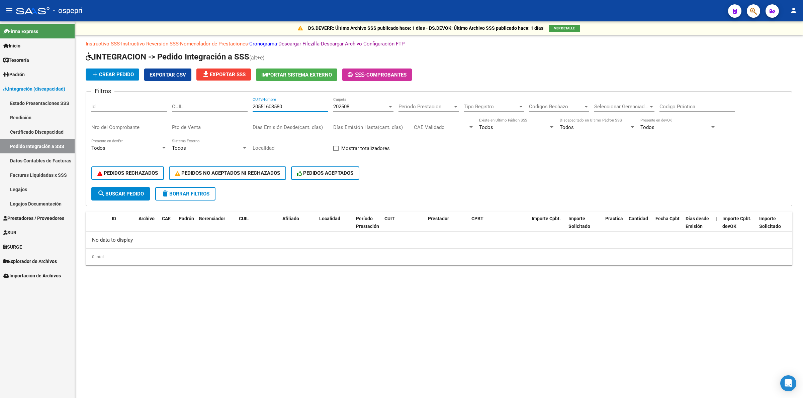
type input "20551603580"
click at [51, 219] on span "Prestadores / Proveedores" at bounding box center [33, 218] width 61 height 7
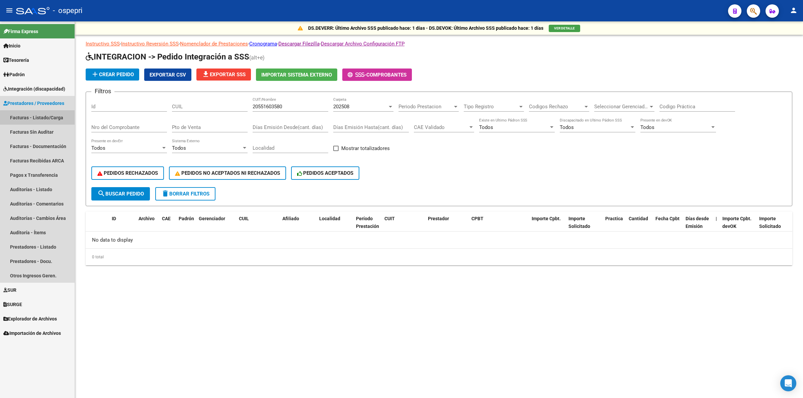
click at [54, 121] on link "Facturas - Listado/Carga" at bounding box center [37, 117] width 75 height 14
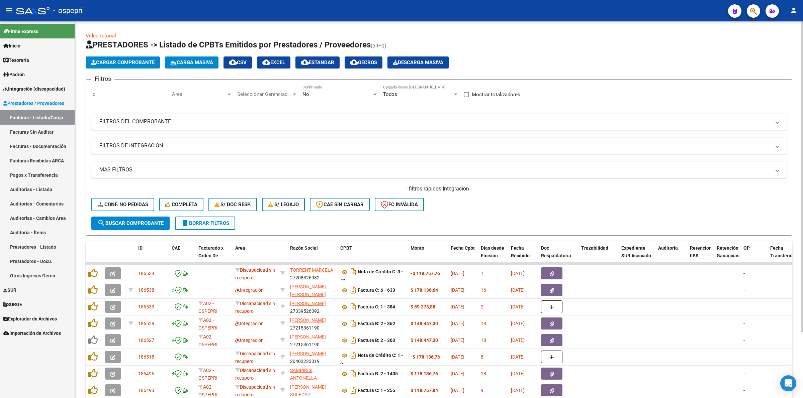
drag, startPoint x: 146, startPoint y: 120, endPoint x: 419, endPoint y: 162, distance: 276.5
click at [146, 120] on mat-panel-title "FILTROS DEL COMPROBANTE" at bounding box center [434, 121] width 671 height 7
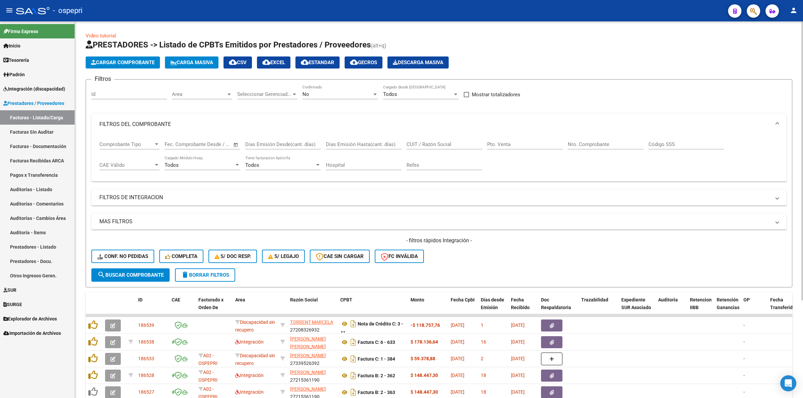
click at [432, 141] on input "CUIT / Razón Social" at bounding box center [444, 144] width 76 height 6
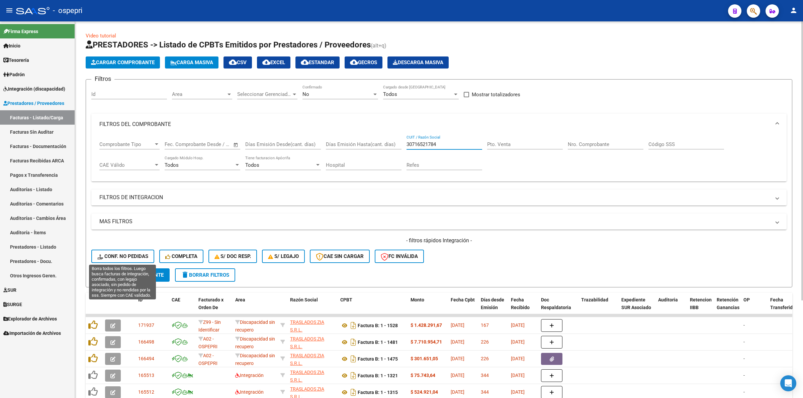
type input "30716521784"
click at [142, 254] on span "Conf. no pedidas" at bounding box center [122, 257] width 51 height 6
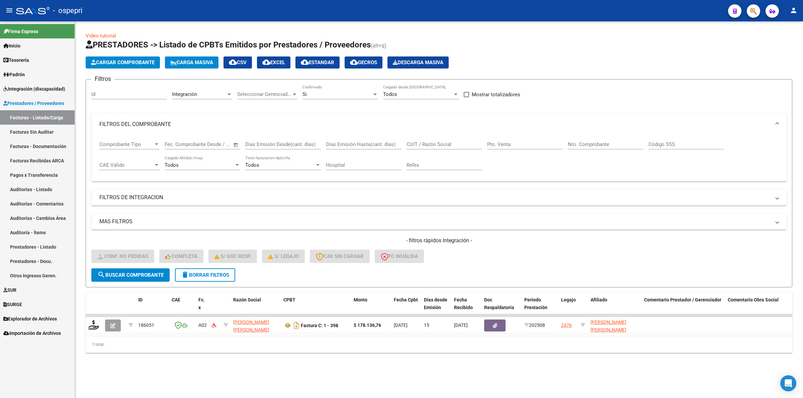
click at [44, 91] on span "Integración (discapacidad)" at bounding box center [34, 88] width 62 height 7
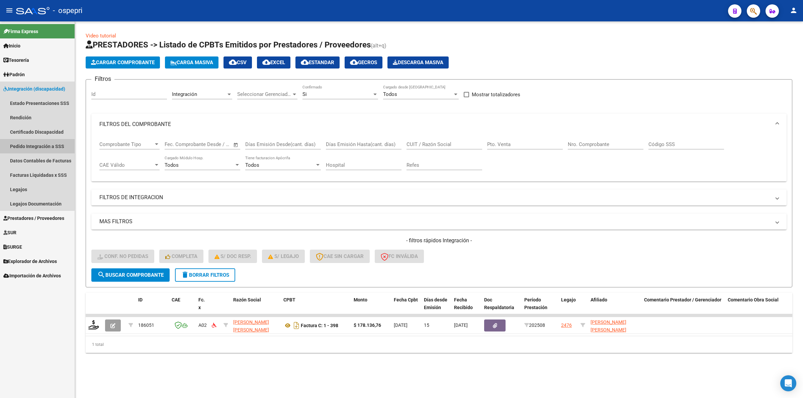
click at [36, 142] on link "Pedido Integración a SSS" at bounding box center [37, 146] width 75 height 14
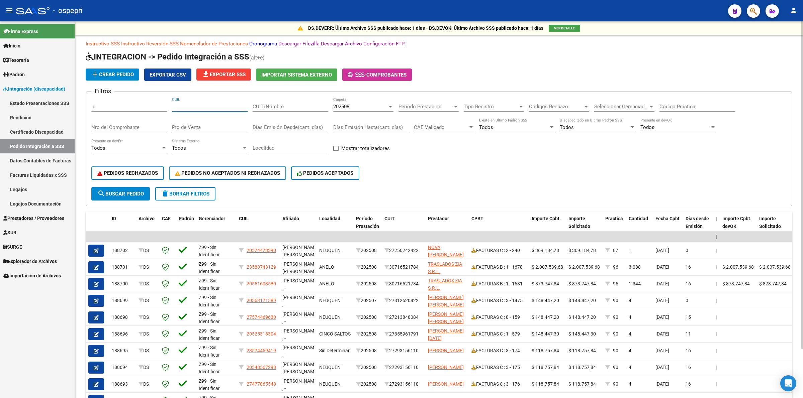
click at [217, 107] on input "CUIL" at bounding box center [210, 107] width 76 height 6
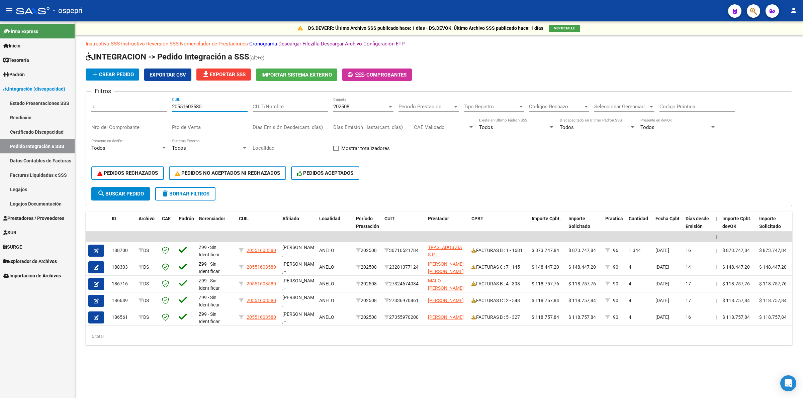
type input "20551603580"
click at [23, 217] on span "Prestadores / Proveedores" at bounding box center [33, 218] width 61 height 7
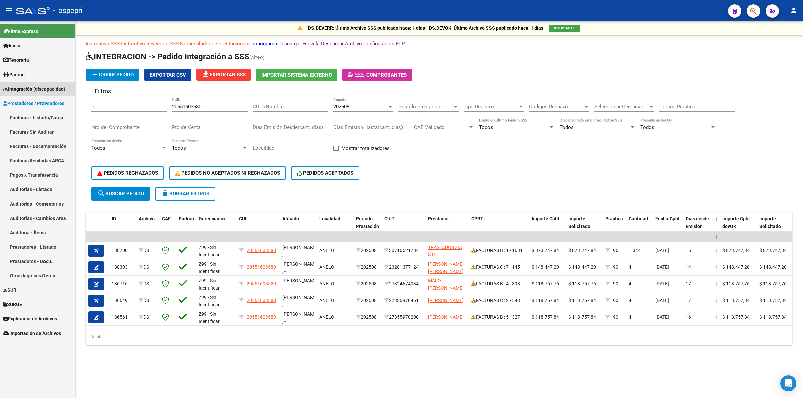
click at [24, 87] on span "Integración (discapacidad)" at bounding box center [34, 88] width 62 height 7
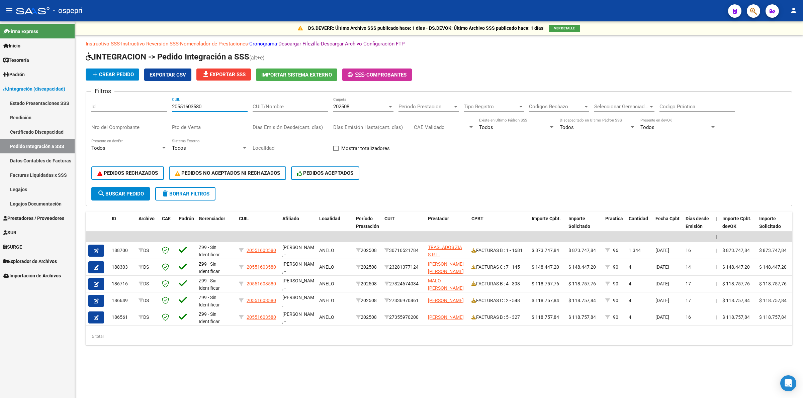
drag, startPoint x: 211, startPoint y: 107, endPoint x: 4, endPoint y: 106, distance: 207.7
click at [2, 106] on mat-sidenav-container "Firma Express Inicio Calendario SSS Instructivos Contacto OS Tesorería Extracto…" at bounding box center [401, 209] width 803 height 377
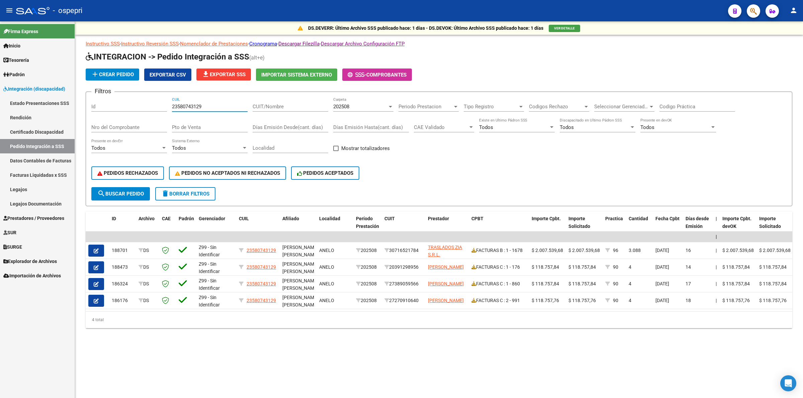
type input "23580743129"
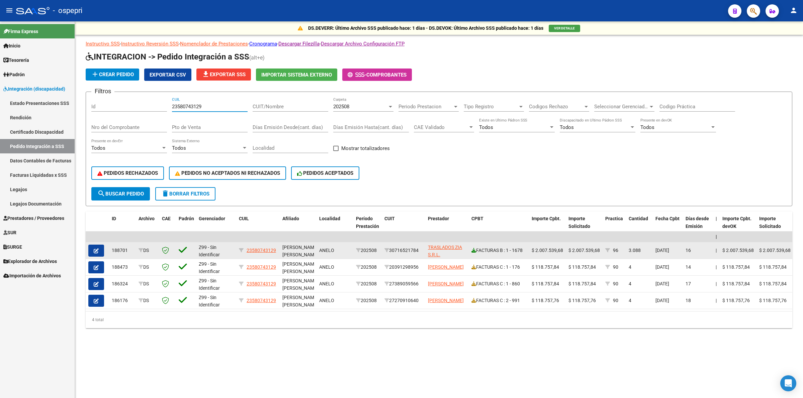
click at [472, 248] on icon at bounding box center [473, 250] width 5 height 5
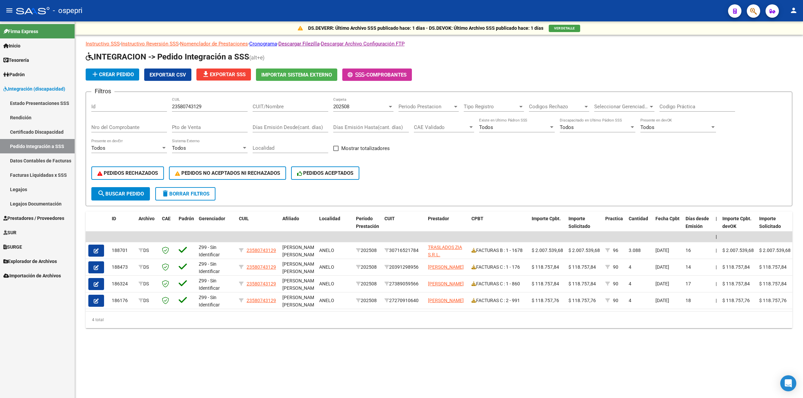
click at [59, 143] on link "Pedido Integración a SSS" at bounding box center [37, 146] width 75 height 14
click at [166, 191] on mat-icon "delete" at bounding box center [165, 194] width 8 height 8
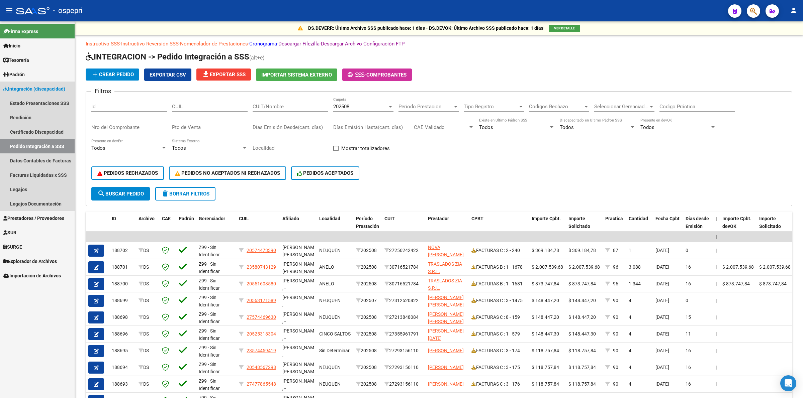
click at [45, 145] on link "Pedido Integración a SSS" at bounding box center [37, 146] width 75 height 14
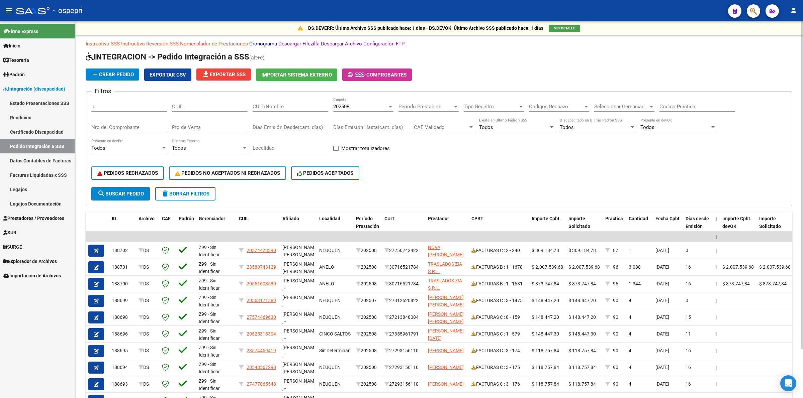
click at [219, 72] on span "file_download Exportar SSS" at bounding box center [224, 75] width 44 height 6
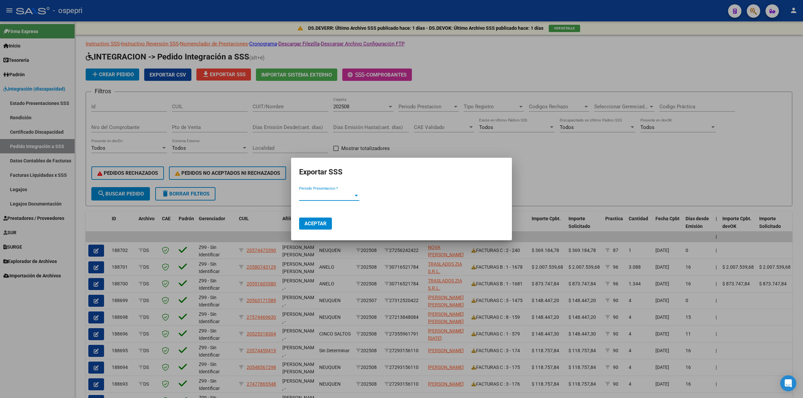
click at [323, 197] on span "Periodo Presentacion *" at bounding box center [326, 196] width 54 height 6
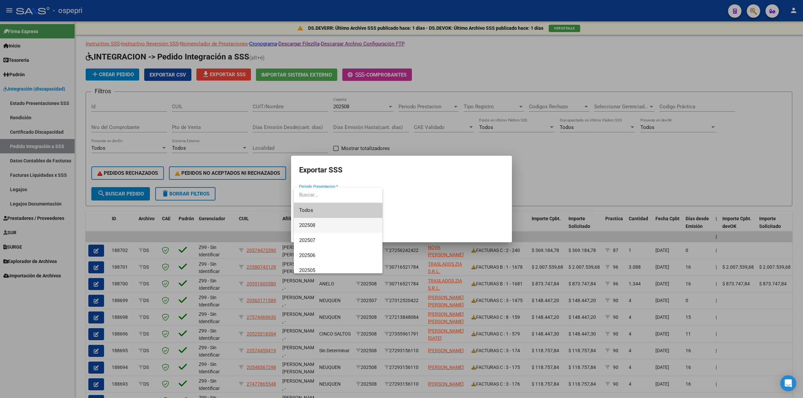
click at [316, 222] on span "202508" at bounding box center [338, 225] width 78 height 15
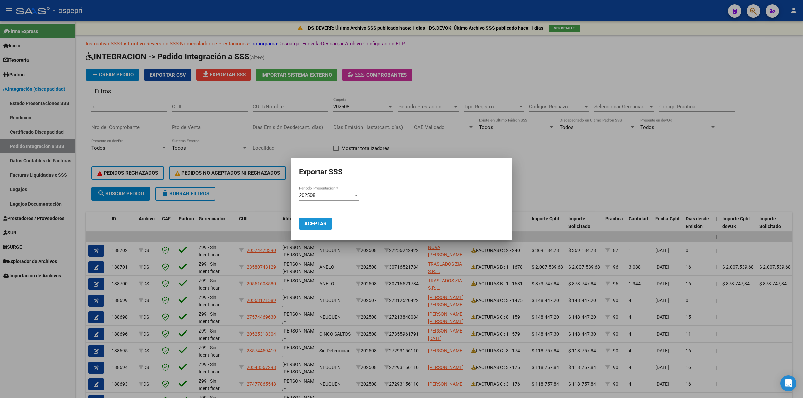
click at [319, 221] on span "Aceptar" at bounding box center [315, 224] width 22 height 6
click at [560, 141] on div at bounding box center [401, 199] width 803 height 398
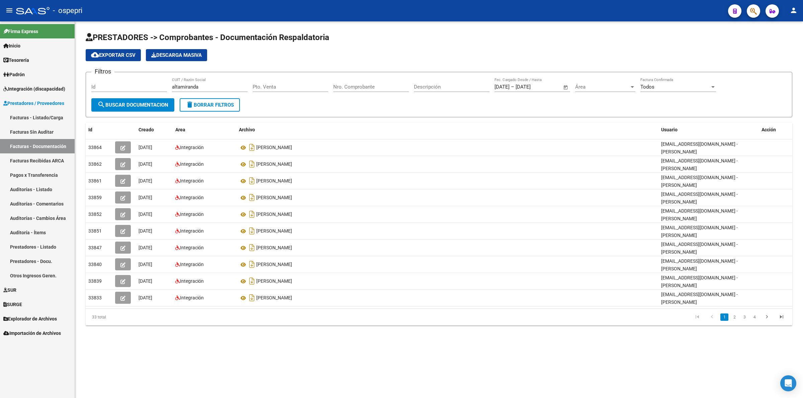
click at [24, 92] on span "Integración (discapacidad)" at bounding box center [34, 88] width 62 height 7
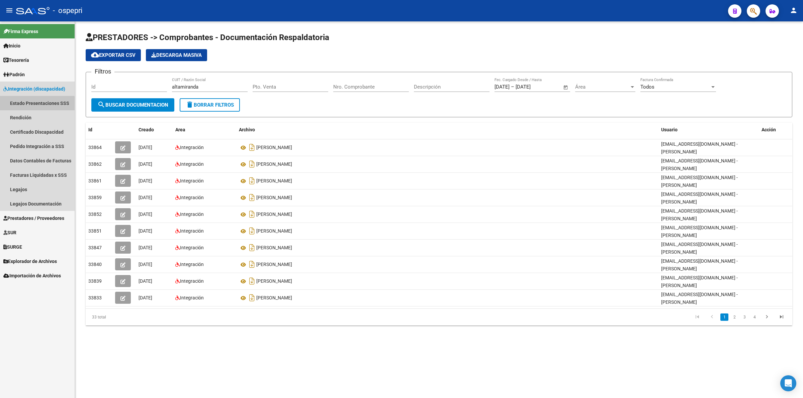
click at [28, 106] on link "Estado Presentaciones SSS" at bounding box center [37, 103] width 75 height 14
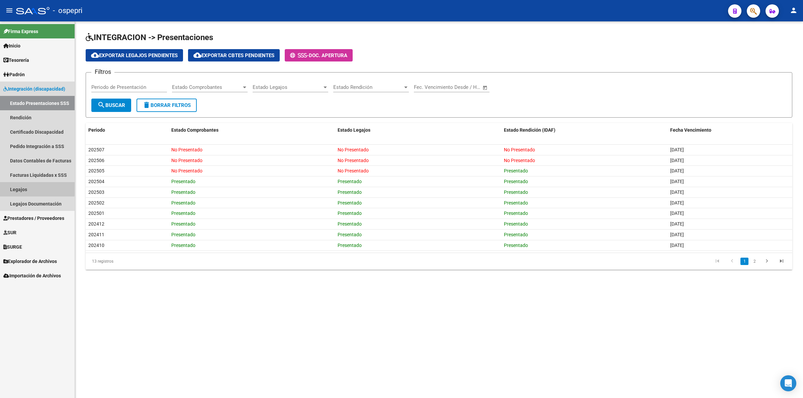
drag, startPoint x: 31, startPoint y: 188, endPoint x: 75, endPoint y: 178, distance: 45.7
click at [31, 188] on link "Legajos" at bounding box center [37, 189] width 75 height 14
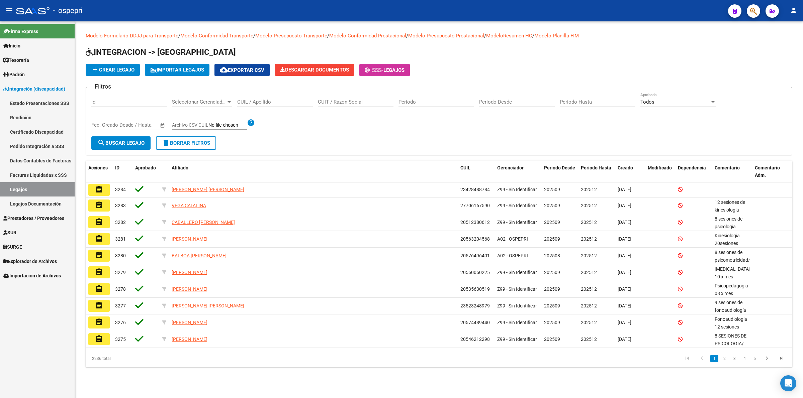
click at [261, 97] on div "CUIL / Apellido" at bounding box center [275, 100] width 76 height 14
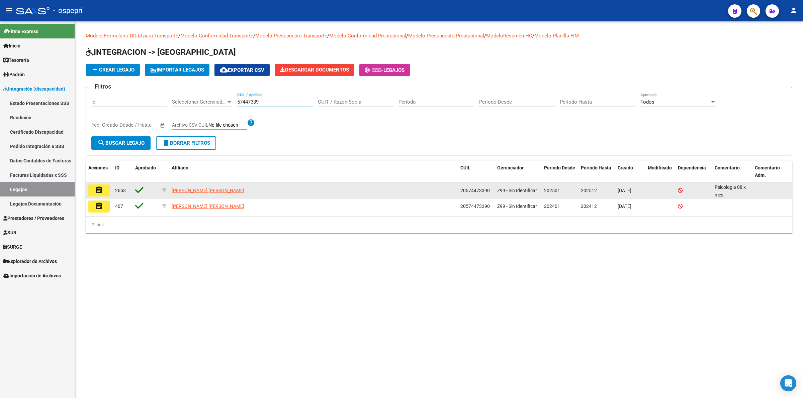
type input "57447339"
click at [101, 190] on mat-icon "assignment" at bounding box center [99, 190] width 8 height 8
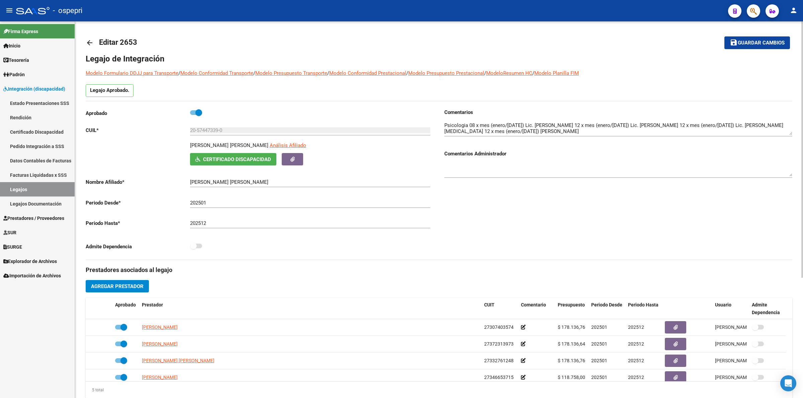
click at [86, 39] on mat-icon "arrow_back" at bounding box center [90, 43] width 8 height 8
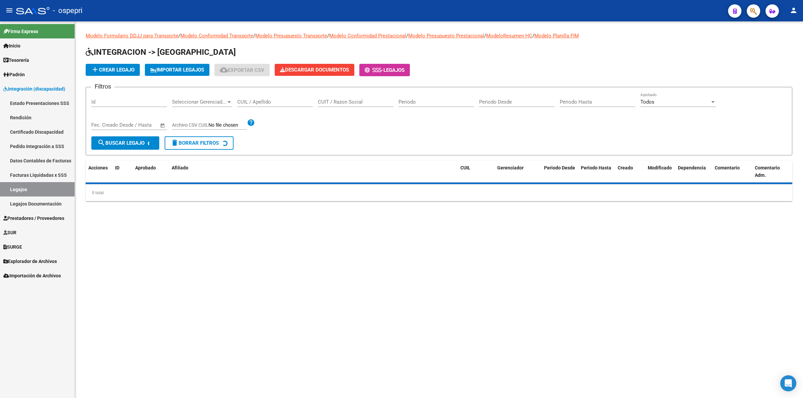
click at [255, 105] on div "CUIL / Apellido" at bounding box center [275, 100] width 76 height 14
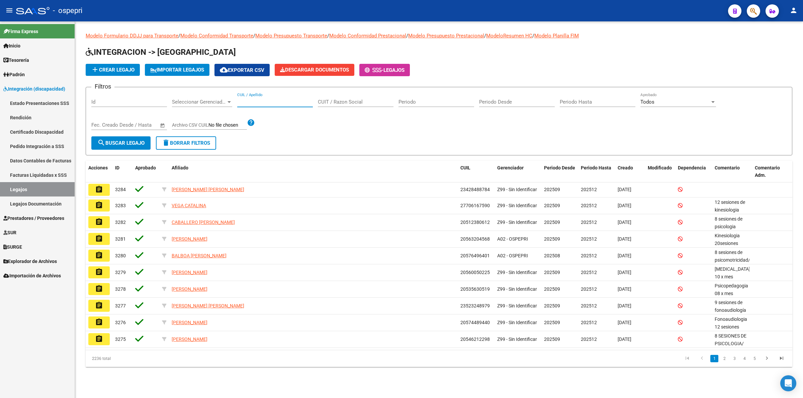
type input "2"
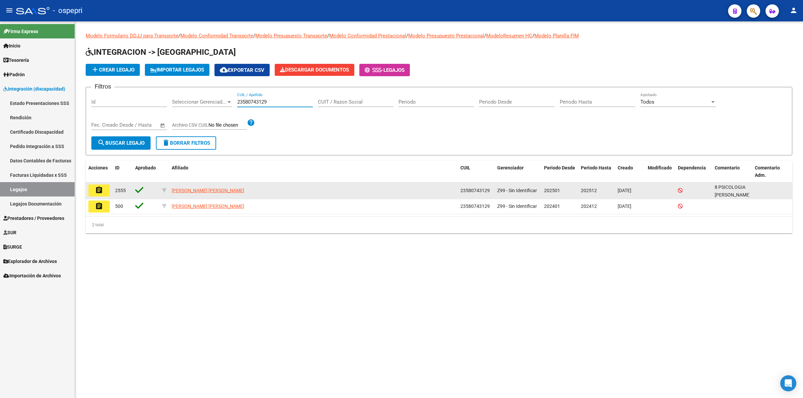
type input "23580743129"
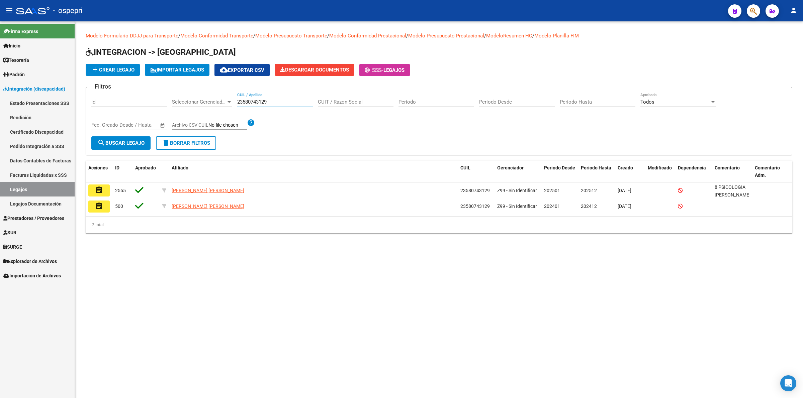
drag, startPoint x: 99, startPoint y: 188, endPoint x: 291, endPoint y: 115, distance: 205.1
click at [101, 187] on mat-icon "assignment" at bounding box center [99, 190] width 8 height 8
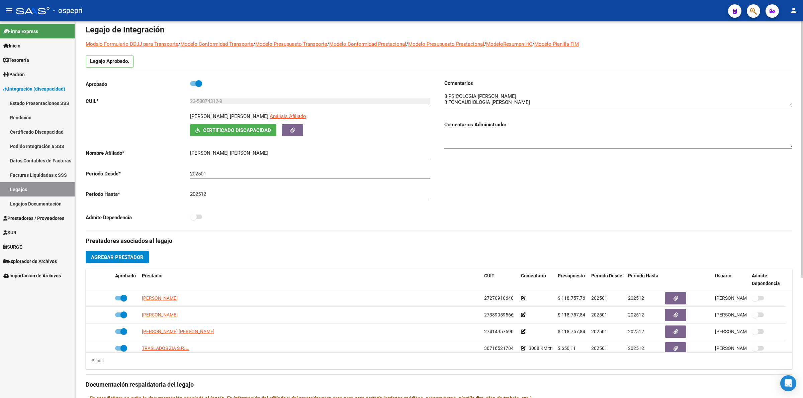
scroll to position [167, 0]
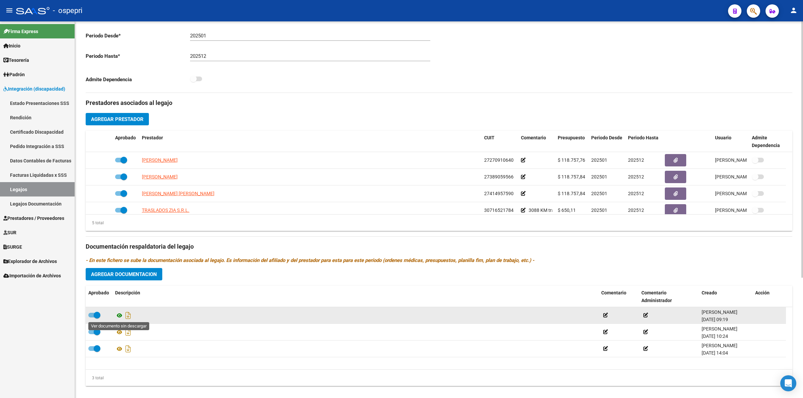
click at [121, 317] on icon at bounding box center [119, 316] width 9 height 8
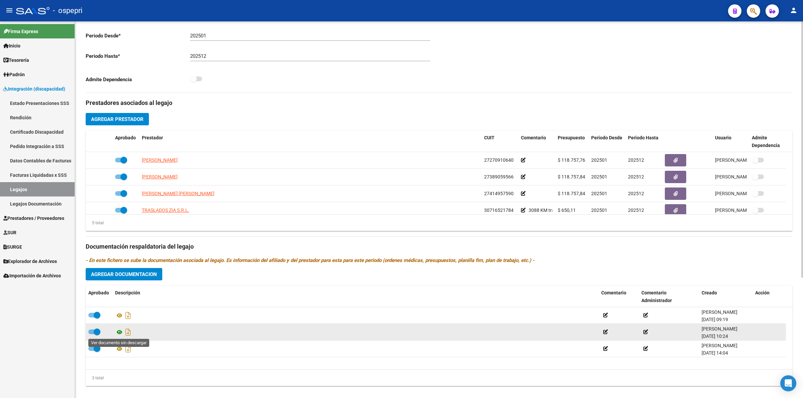
click at [121, 332] on icon at bounding box center [119, 332] width 9 height 8
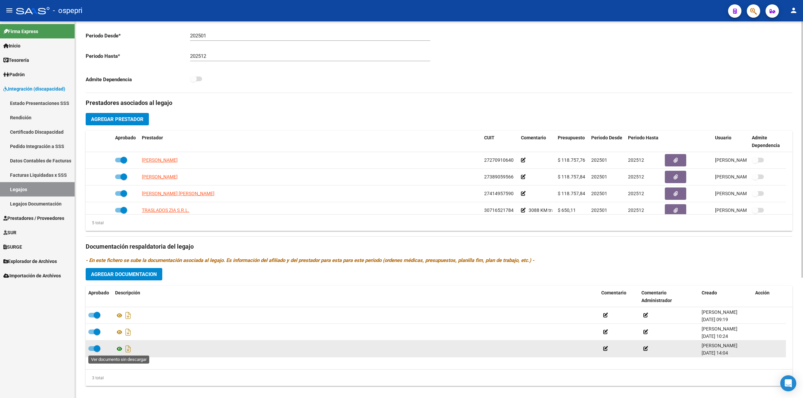
click at [120, 348] on icon at bounding box center [119, 349] width 9 height 8
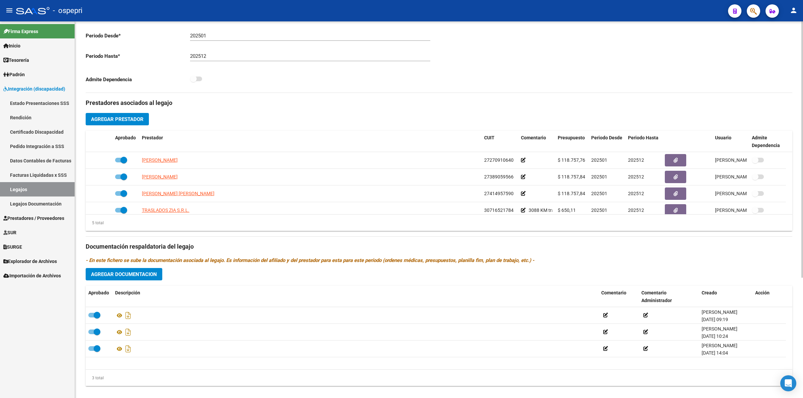
scroll to position [0, 0]
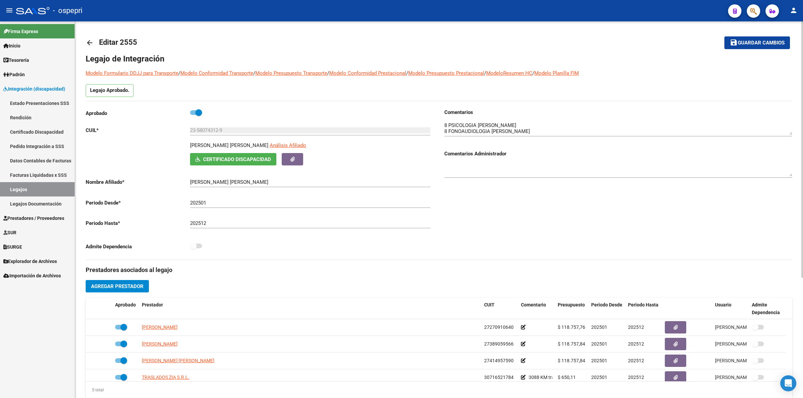
click at [235, 160] on span "Certificado Discapacidad" at bounding box center [237, 160] width 68 height 6
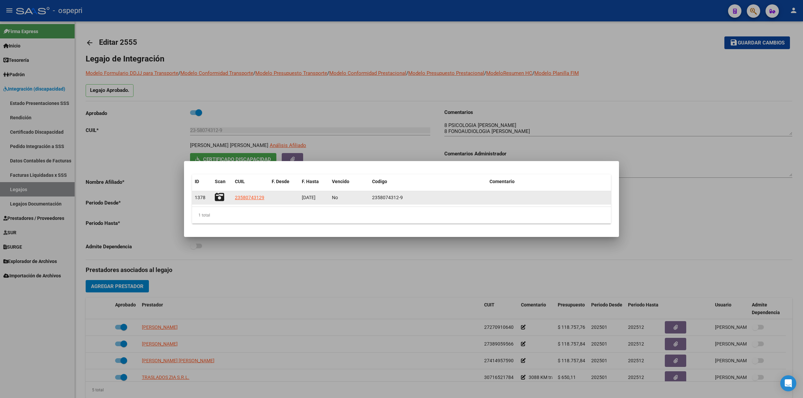
click at [219, 195] on icon at bounding box center [219, 197] width 9 height 9
